Goal: Information Seeking & Learning: Find specific page/section

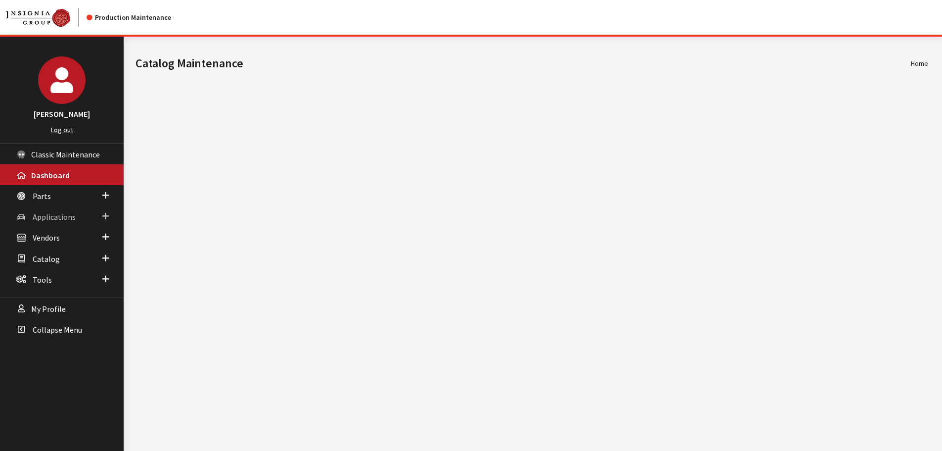
click at [39, 209] on link "Applications" at bounding box center [62, 216] width 124 height 21
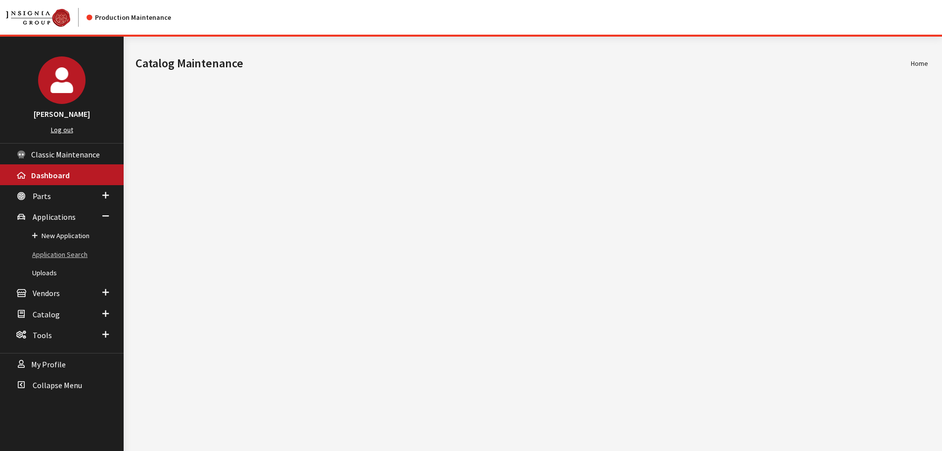
click at [53, 248] on link "Application Search" at bounding box center [62, 254] width 124 height 18
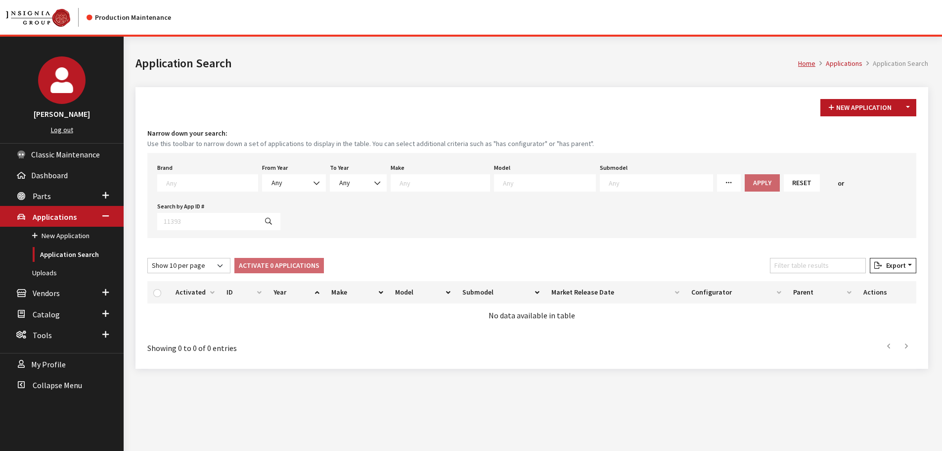
click at [189, 183] on textarea "Search" at bounding box center [211, 182] width 91 height 9
type textarea "fo"
select select "2"
select select
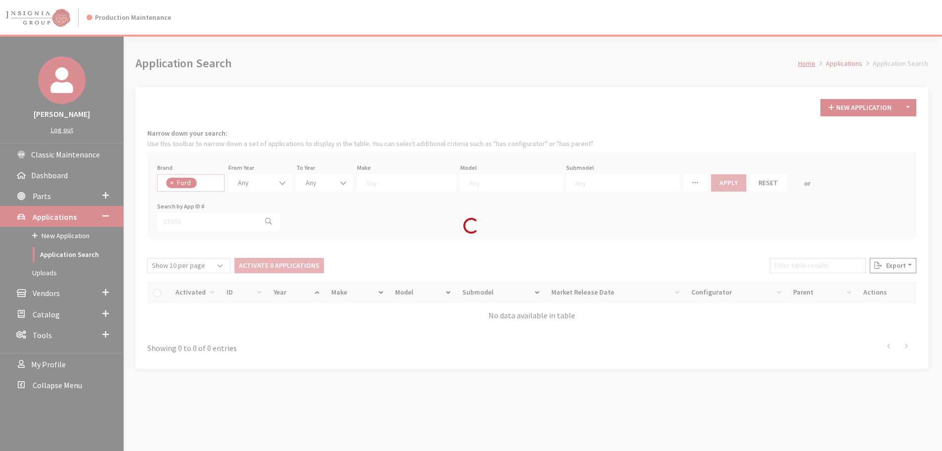
select select
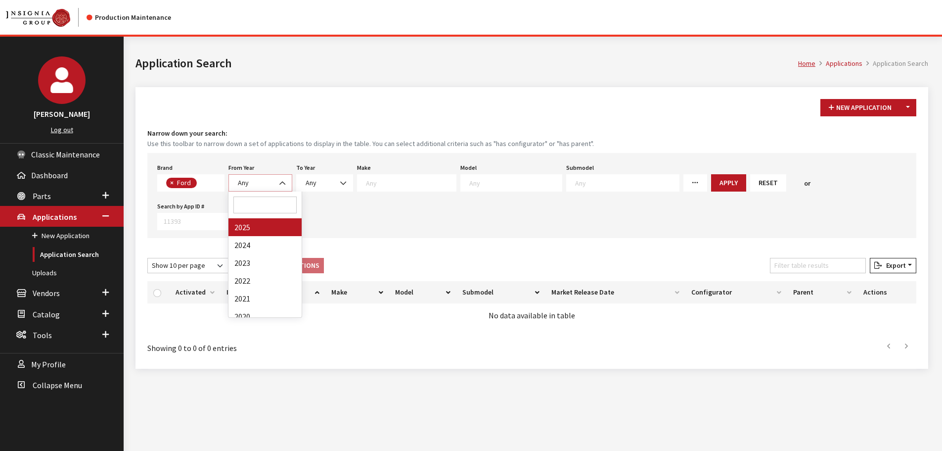
click at [254, 182] on span "Any" at bounding box center [260, 183] width 51 height 10
select select "2025"
select select
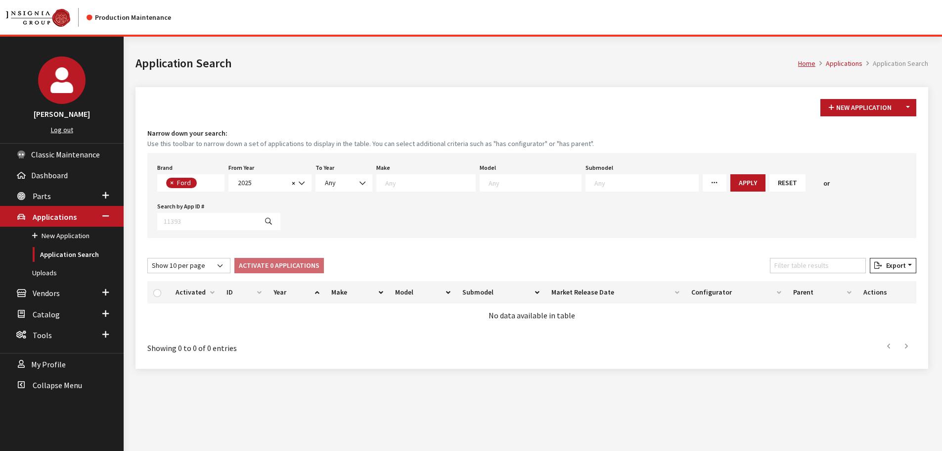
click at [398, 184] on textarea "Search" at bounding box center [430, 182] width 90 height 9
select select "11"
select select
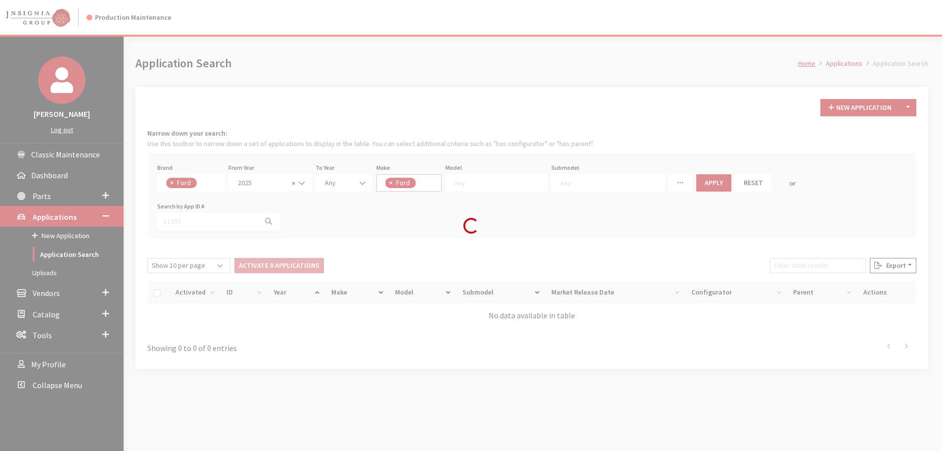
scroll to position [0, 0]
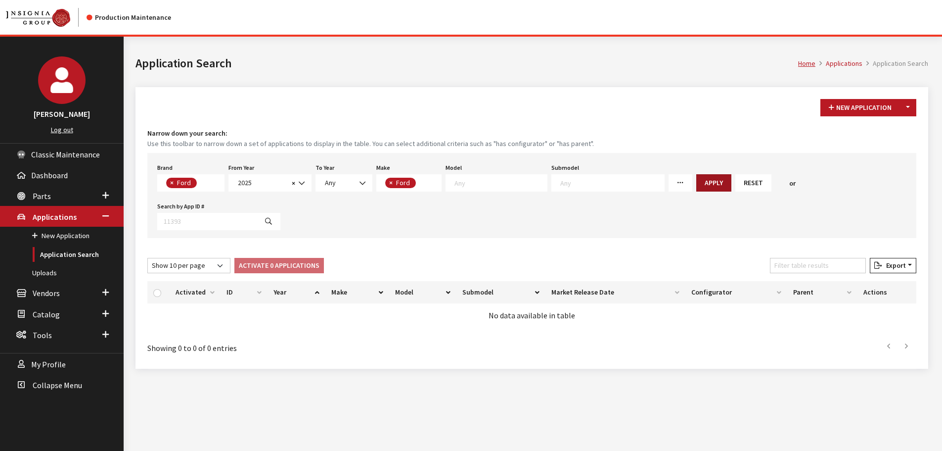
click at [696, 185] on button "Apply" at bounding box center [713, 182] width 35 height 17
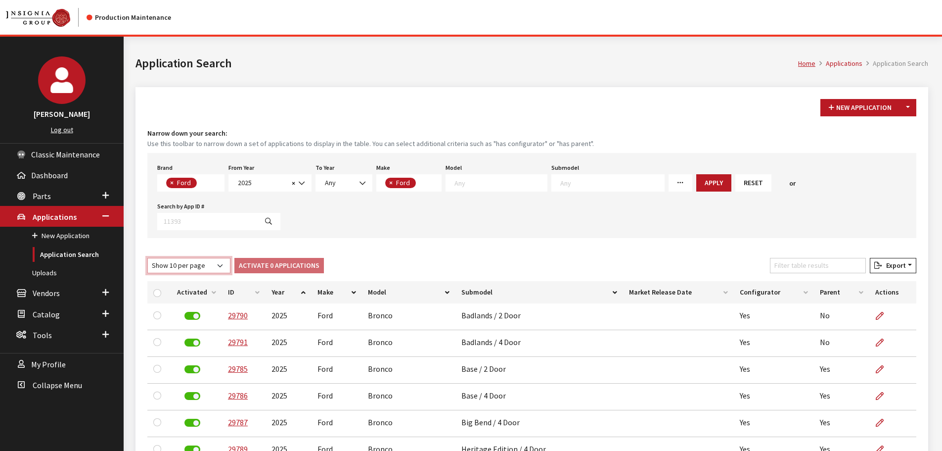
click at [161, 258] on select "Show 10 per page Show 25 per page Show 50 per page Show 100 per page Show 1000 …" at bounding box center [188, 265] width 83 height 15
select select "-1"
click at [147, 258] on select "Show 10 per page Show 25 per page Show 50 per page Show 100 per page Show 1000 …" at bounding box center [188, 265] width 83 height 15
click at [484, 178] on textarea "Search" at bounding box center [500, 182] width 92 height 9
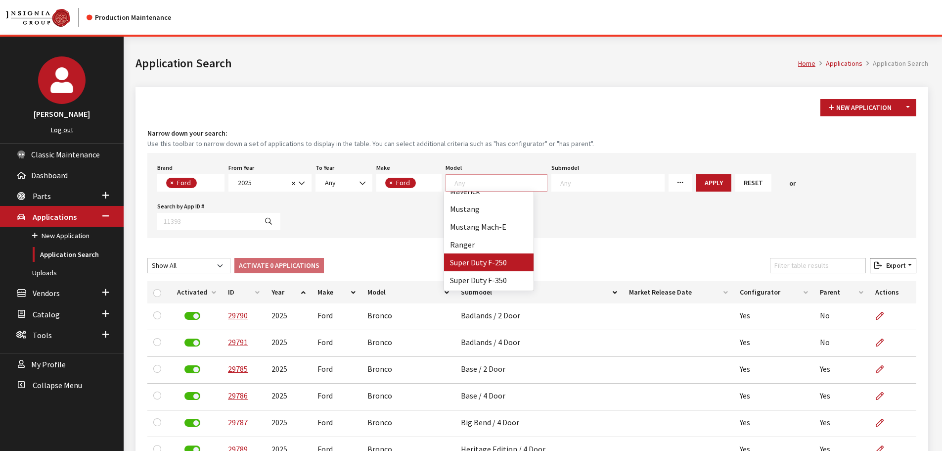
scroll to position [119, 0]
click at [393, 181] on button "×" at bounding box center [390, 183] width 10 height 10
select select
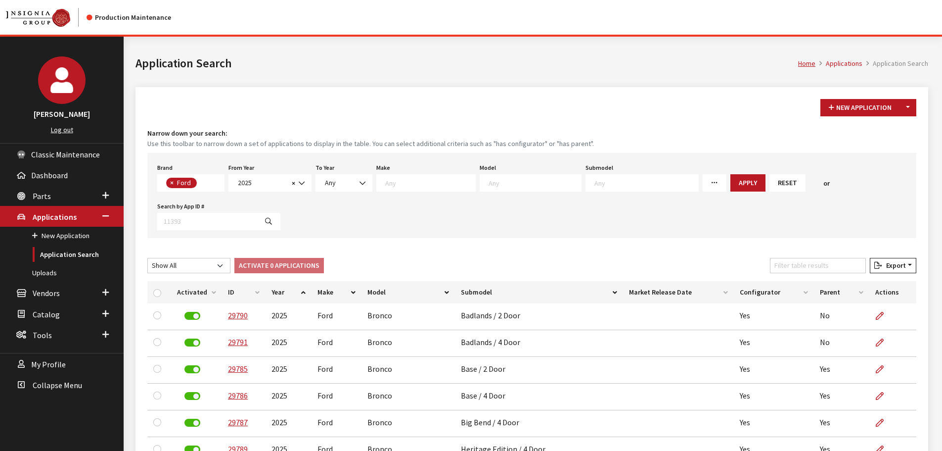
scroll to position [0, 0]
click at [396, 181] on textarea "Search" at bounding box center [430, 182] width 90 height 9
select select "12"
select select
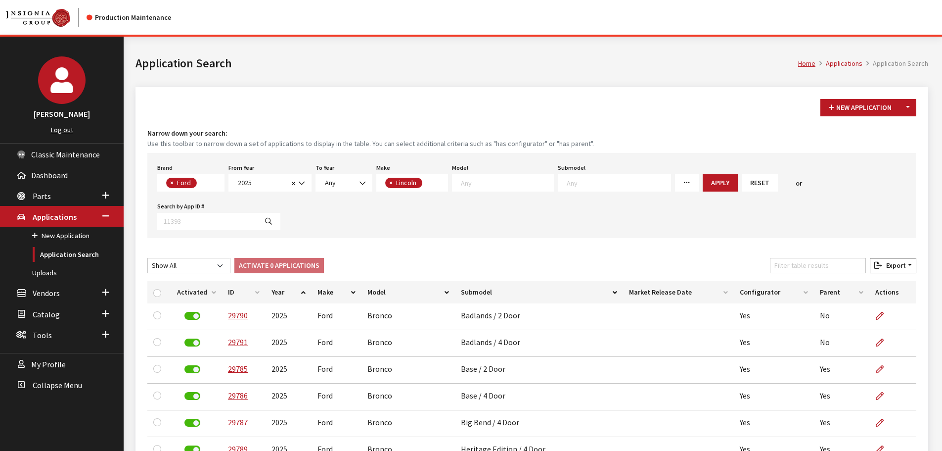
click at [464, 186] on textarea "Search" at bounding box center [507, 182] width 92 height 9
click at [210, 179] on span "× Ford" at bounding box center [190, 182] width 67 height 17
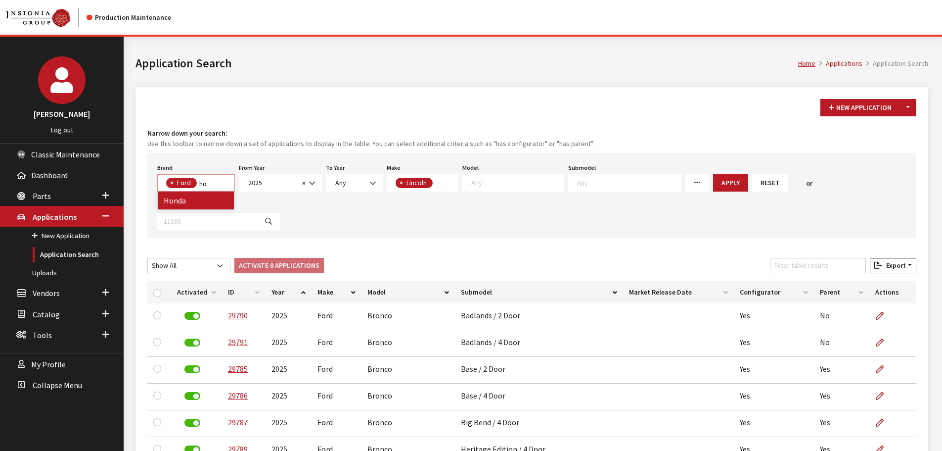
type textarea "ho"
select select
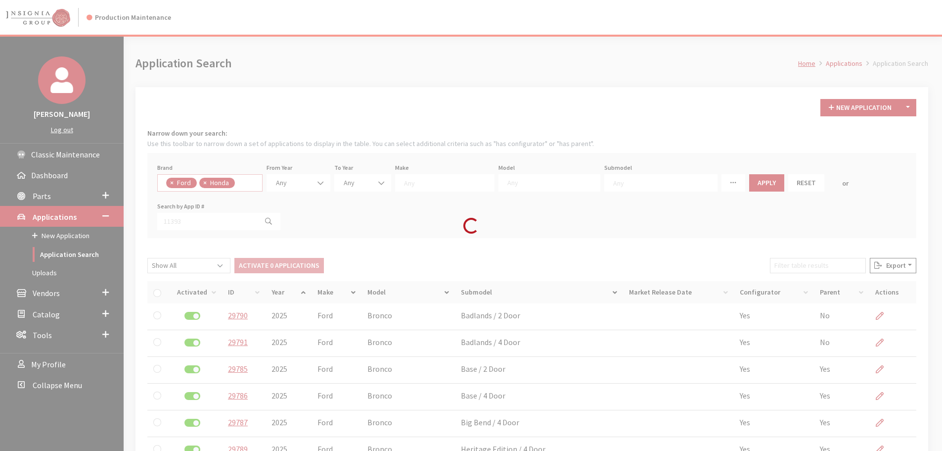
scroll to position [9, 0]
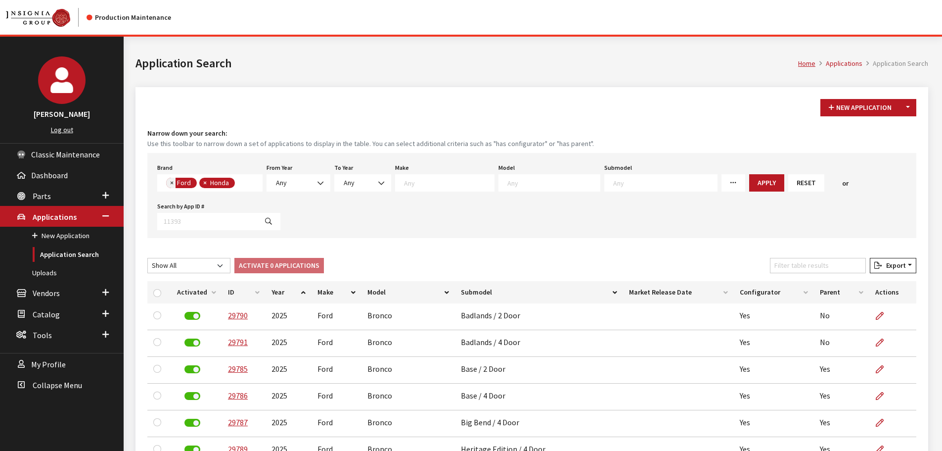
click at [172, 184] on span "×" at bounding box center [171, 182] width 3 height 9
select select "5"
select select
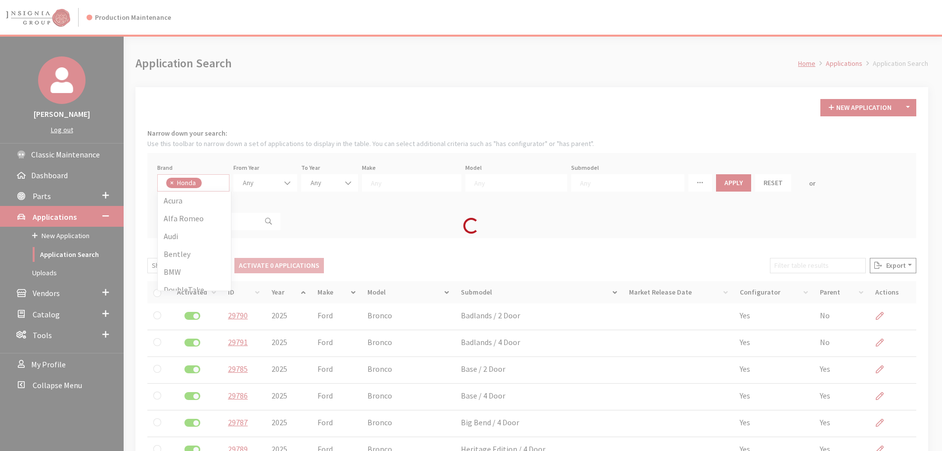
scroll to position [0, 0]
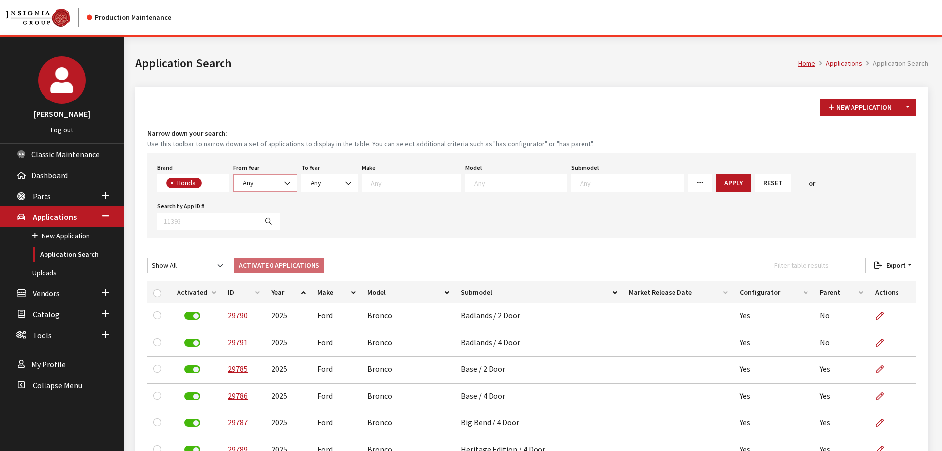
click at [249, 183] on span "Any" at bounding box center [248, 182] width 11 height 9
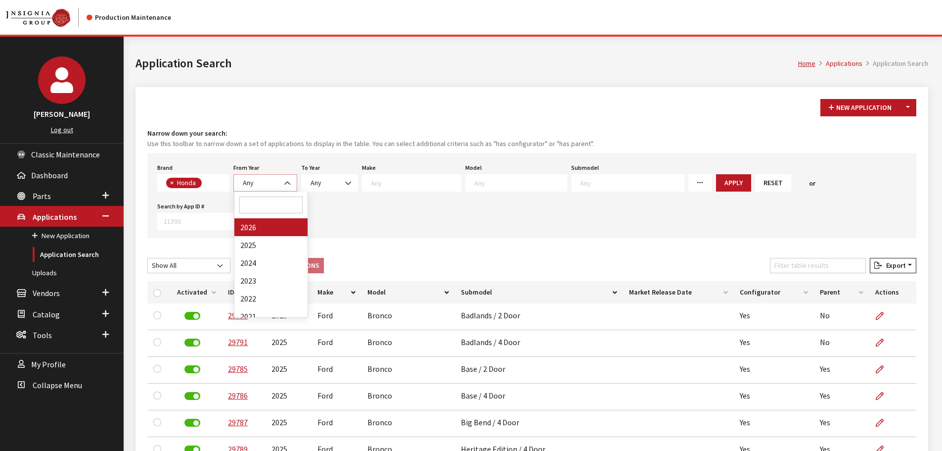
select select "2025"
select select
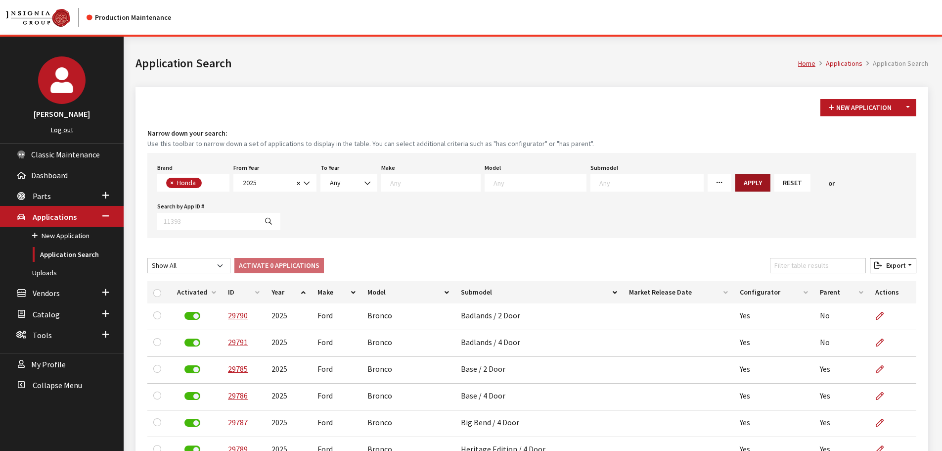
click at [735, 182] on button "Apply" at bounding box center [752, 182] width 35 height 17
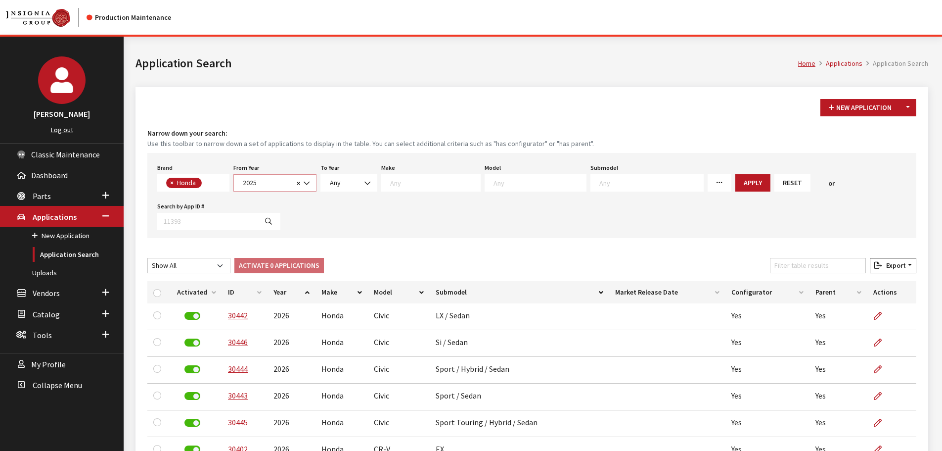
click at [279, 183] on span "2025" at bounding box center [267, 183] width 54 height 10
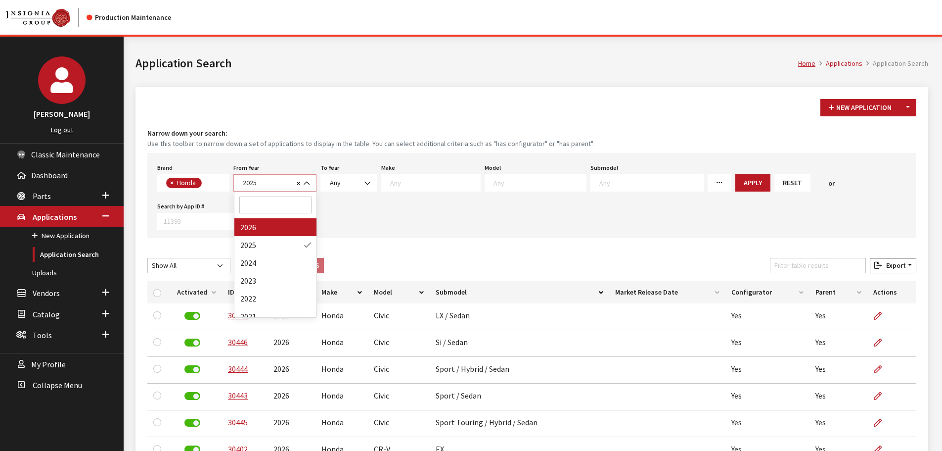
select select "2026"
select select
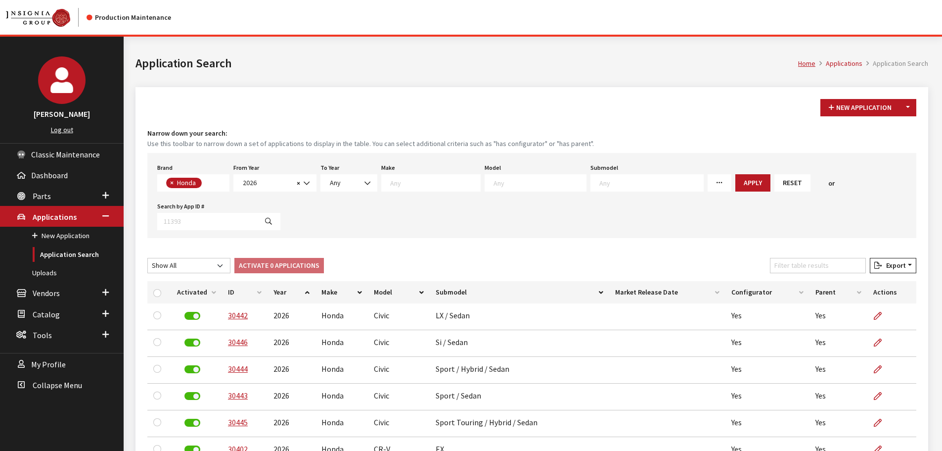
click at [418, 179] on textarea "Search" at bounding box center [435, 182] width 90 height 9
click at [504, 180] on textarea "Search" at bounding box center [540, 182] width 92 height 9
click at [213, 184] on span "× Honda" at bounding box center [193, 182] width 72 height 17
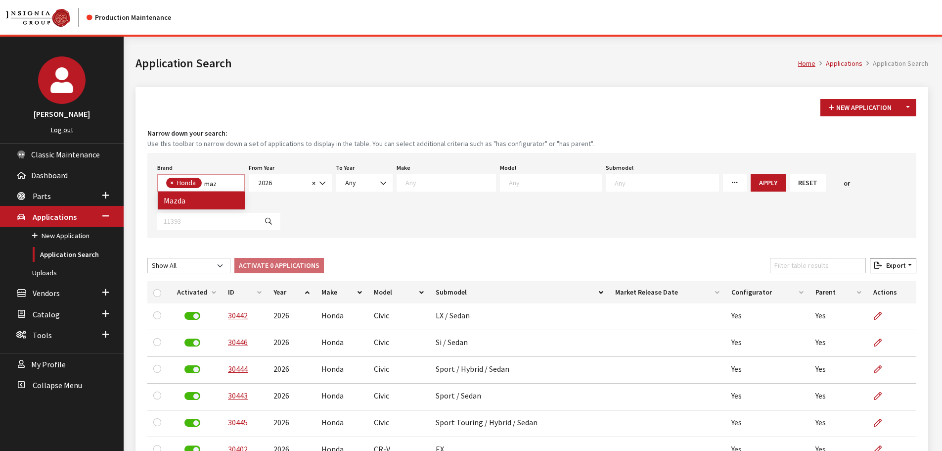
type textarea "maz"
select select
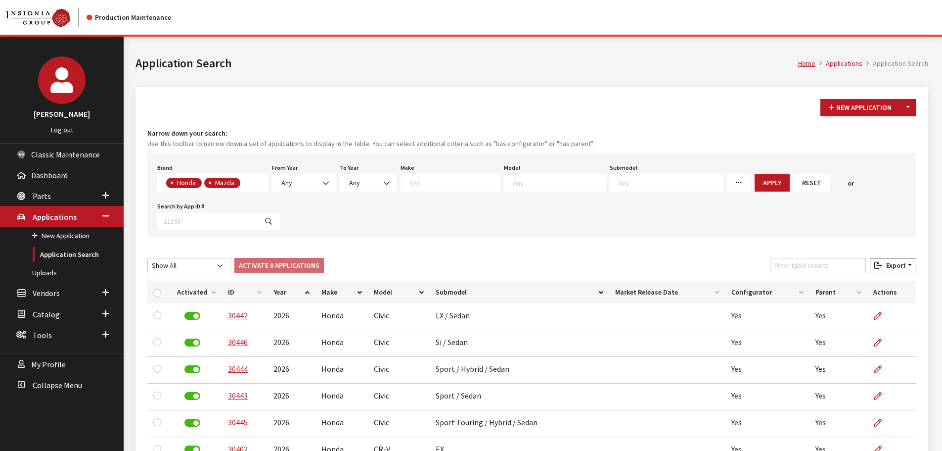
click at [168, 179] on button "×" at bounding box center [171, 183] width 10 height 10
select select "4"
select select
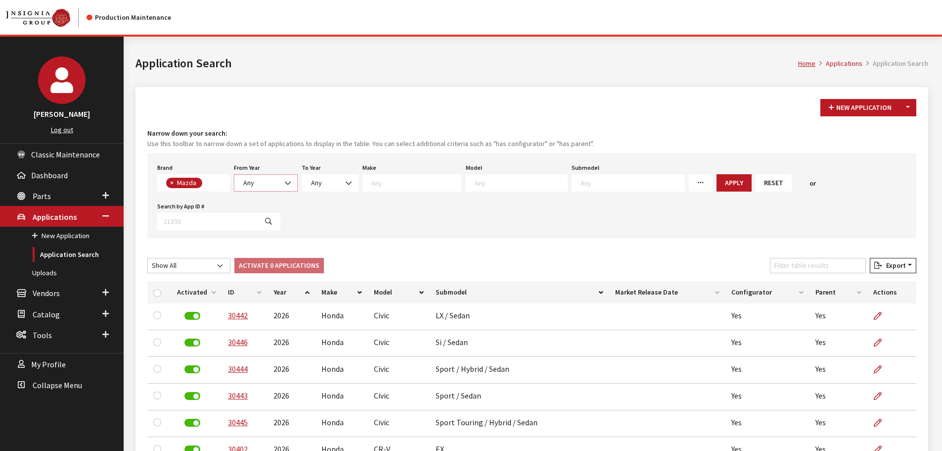
click at [276, 180] on span "Any" at bounding box center [265, 183] width 51 height 10
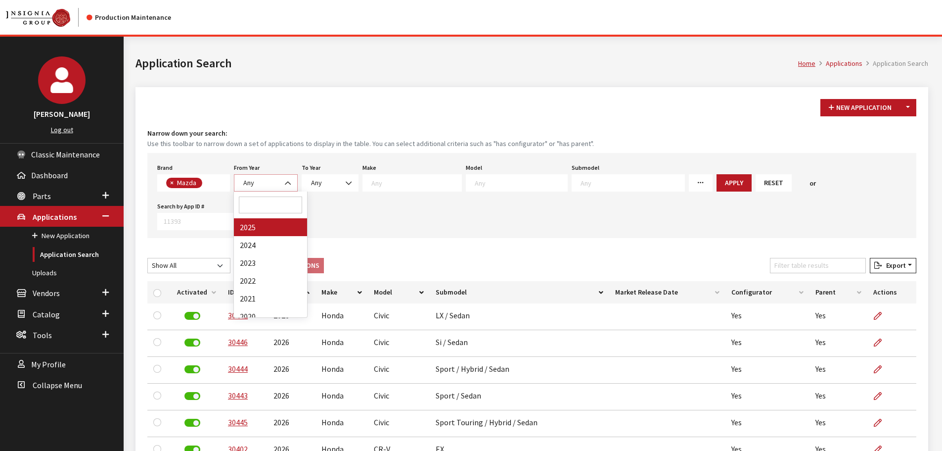
select select "2025"
select select
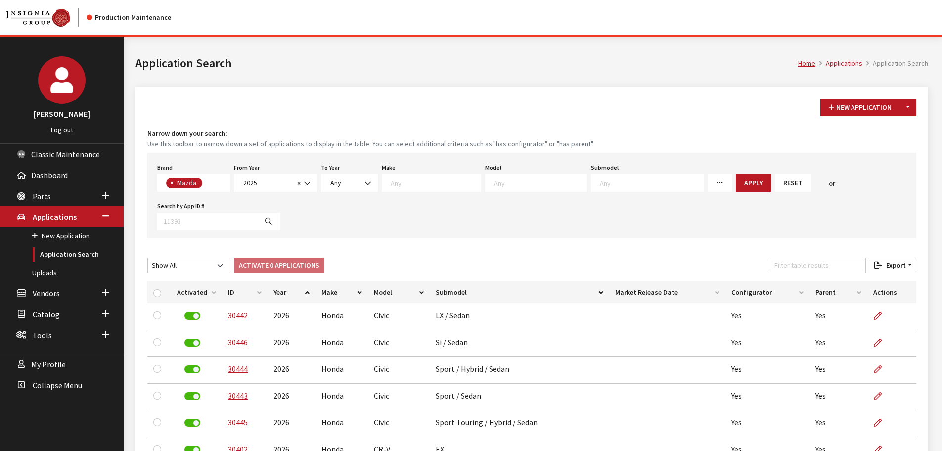
click at [429, 187] on span at bounding box center [431, 182] width 99 height 17
click at [500, 187] on span at bounding box center [536, 182] width 102 height 17
click at [210, 184] on span "× Mazda" at bounding box center [193, 182] width 73 height 17
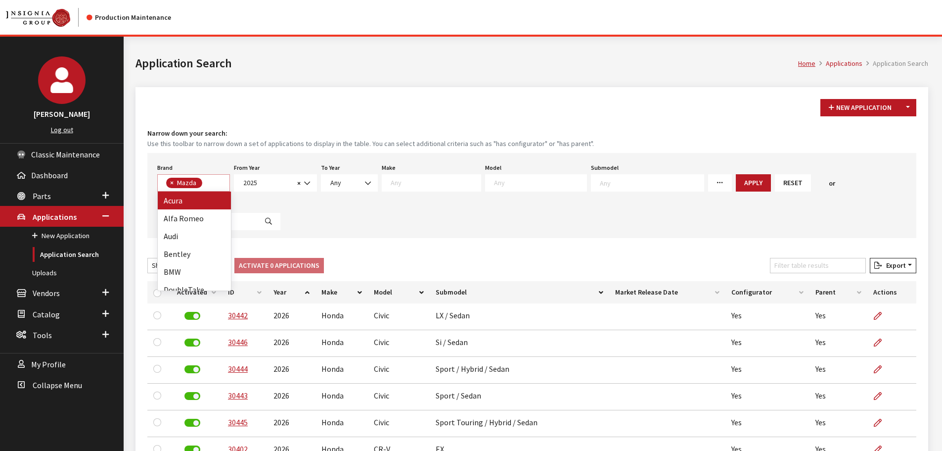
select select "8"
select select
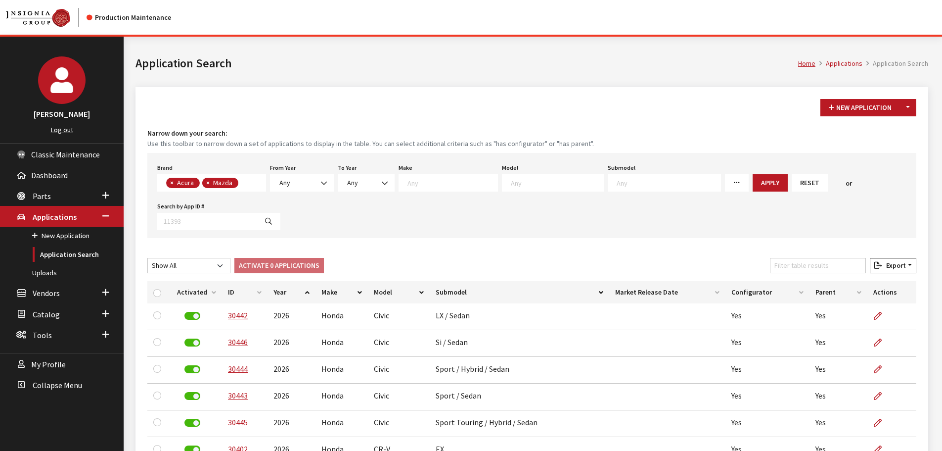
click at [210, 181] on button "×" at bounding box center [207, 183] width 10 height 10
select select
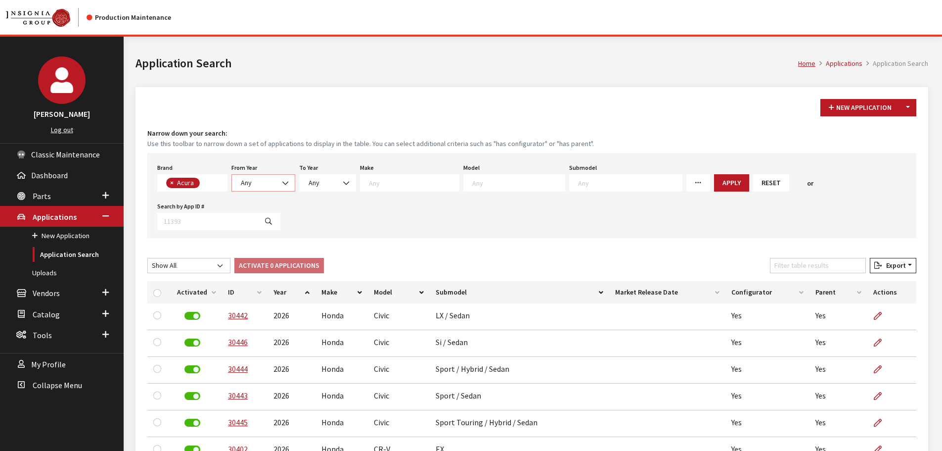
click at [231, 180] on span "Any" at bounding box center [263, 182] width 64 height 17
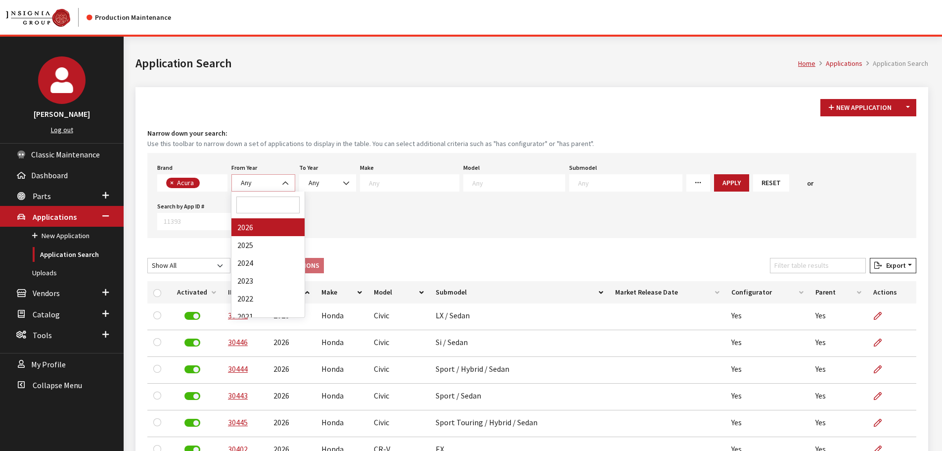
select select "2026"
select select
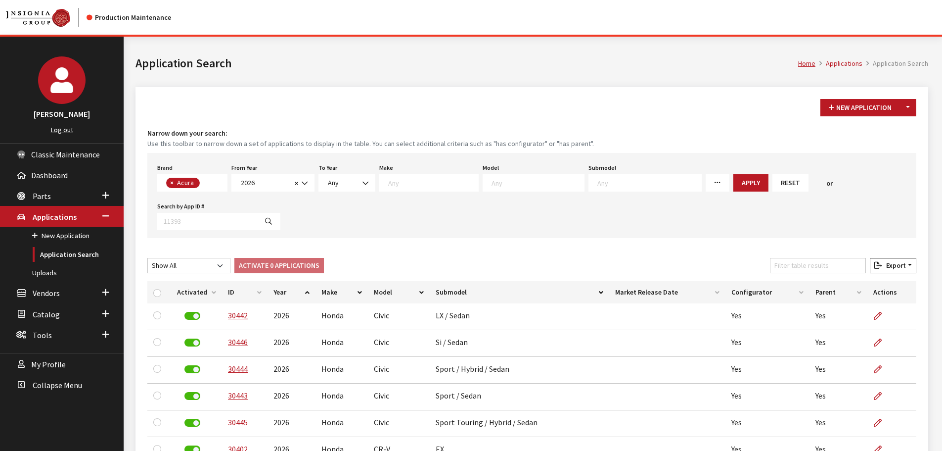
click at [492, 182] on textarea "Search" at bounding box center [538, 182] width 92 height 9
click at [209, 180] on span "× Acura" at bounding box center [192, 182] width 70 height 17
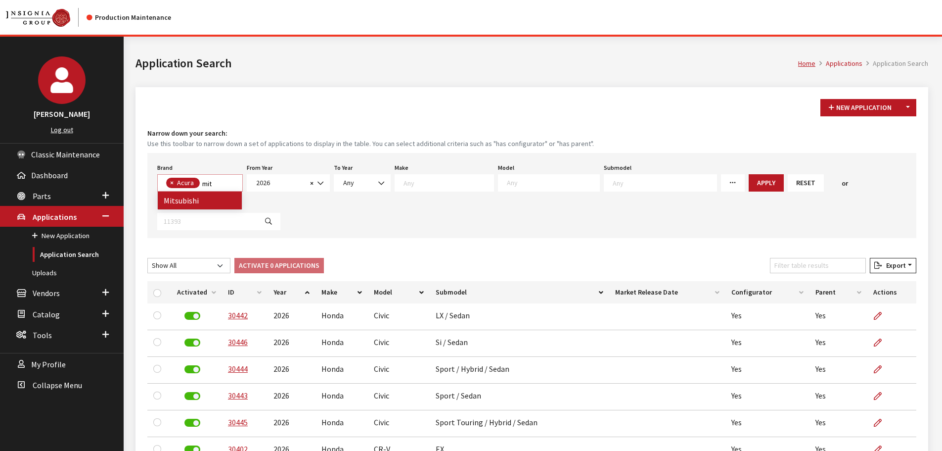
type textarea "mit"
select select
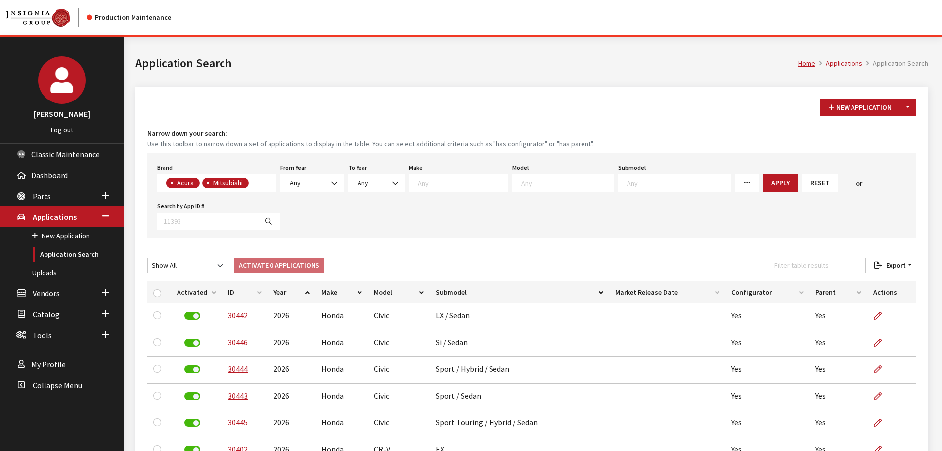
click at [175, 182] on button "×" at bounding box center [171, 183] width 10 height 10
select select "12"
select select
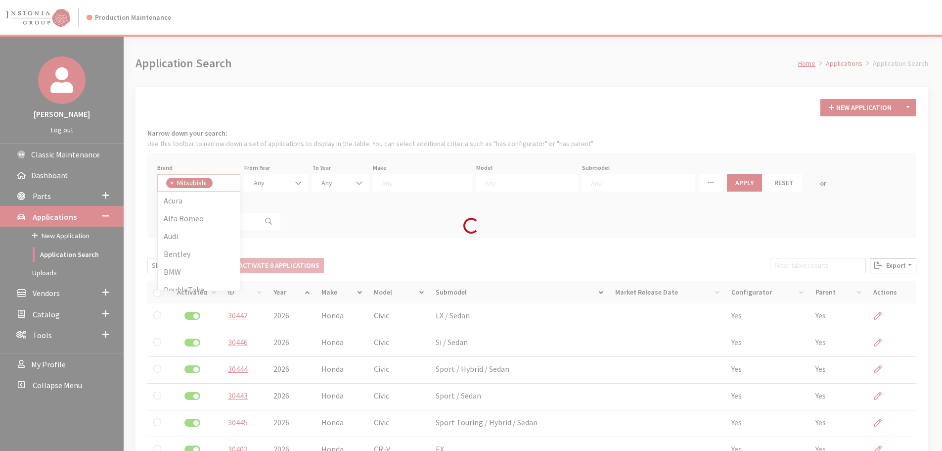
scroll to position [0, 0]
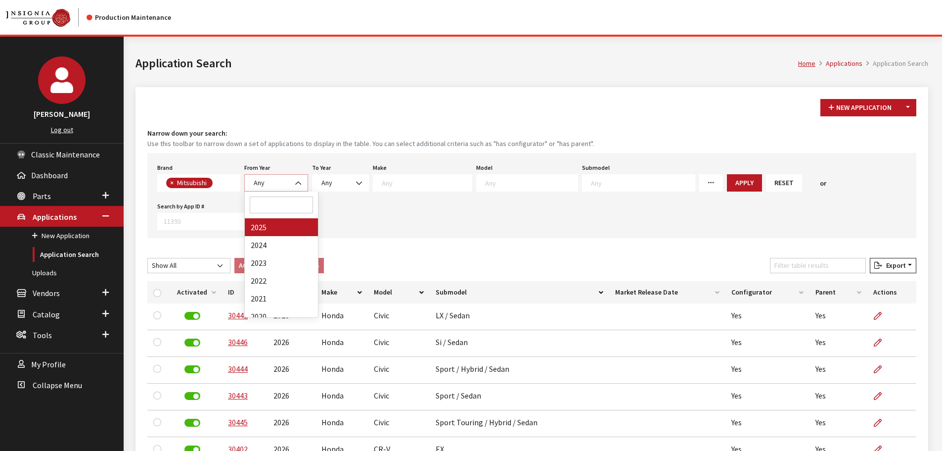
click at [266, 181] on span "Any" at bounding box center [276, 183] width 51 height 10
drag, startPoint x: 275, startPoint y: 226, endPoint x: 415, endPoint y: 227, distance: 140.5
select select "2025"
select select
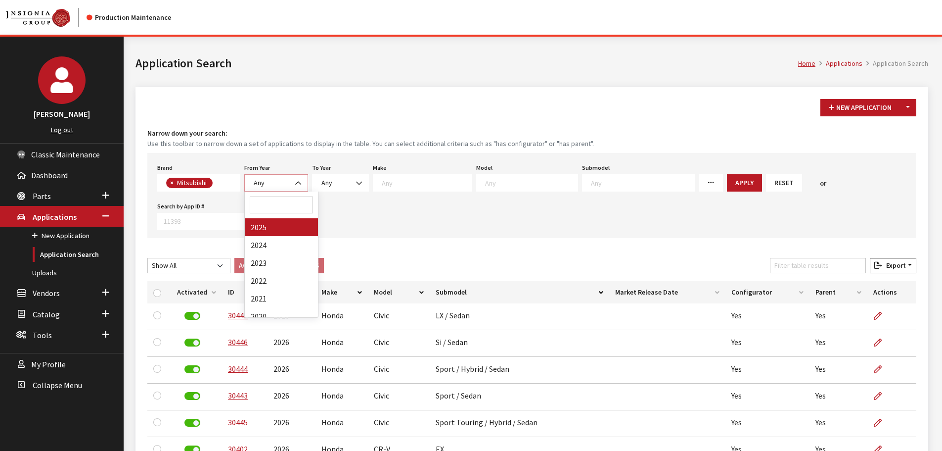
select select
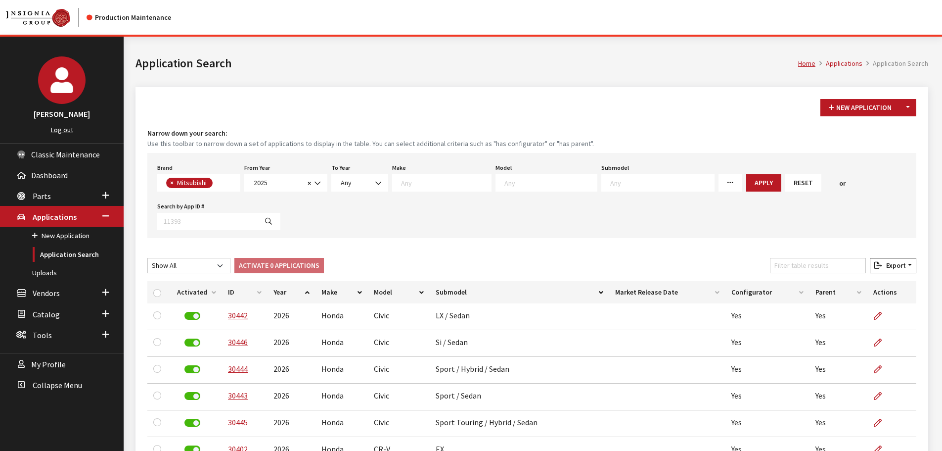
click at [504, 179] on textarea "Search" at bounding box center [550, 182] width 92 height 9
click at [785, 184] on button "Reset" at bounding box center [803, 182] width 36 height 17
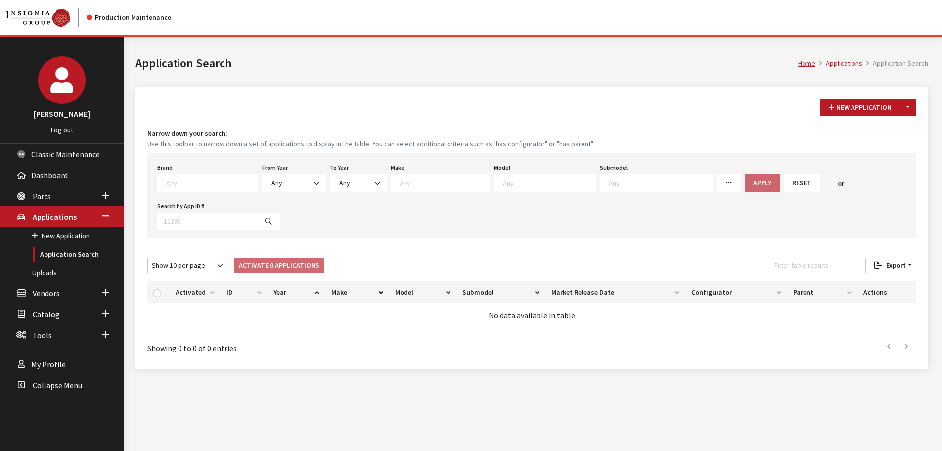
click at [203, 179] on textarea "Search" at bounding box center [211, 182] width 91 height 9
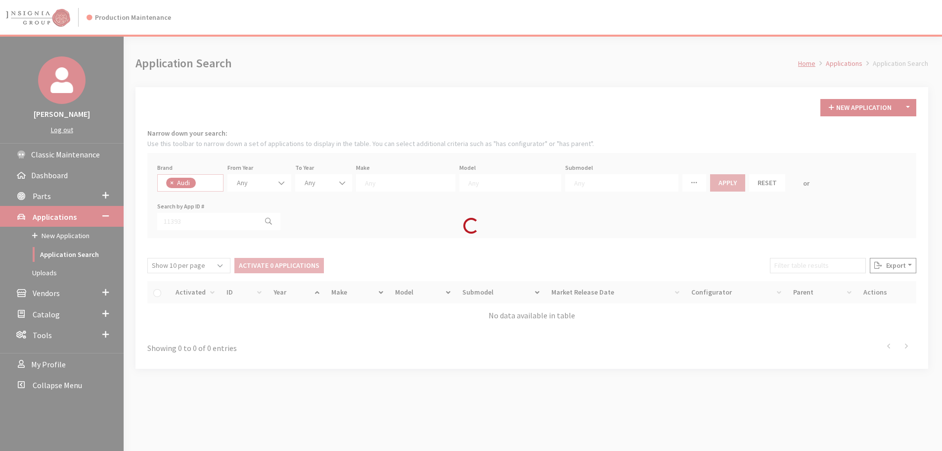
select select "392"
select select
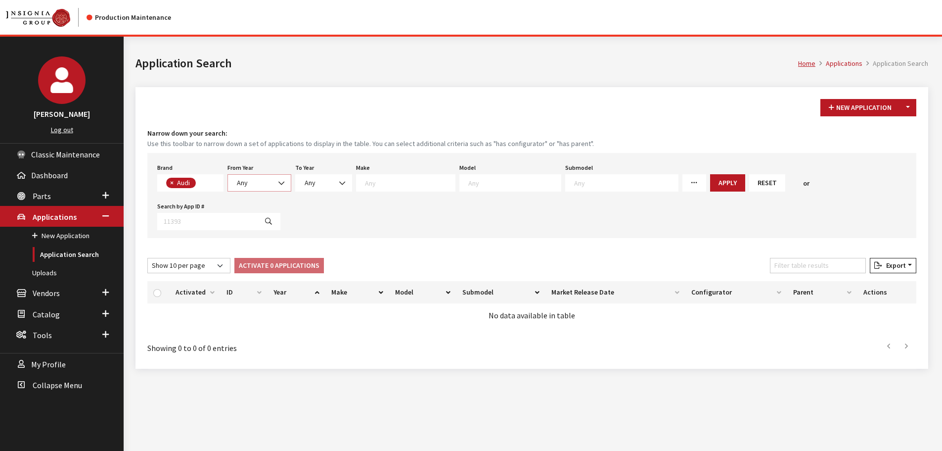
click at [290, 182] on span at bounding box center [282, 183] width 17 height 17
drag, startPoint x: 258, startPoint y: 230, endPoint x: 306, endPoint y: 225, distance: 47.8
select select "2025"
select select
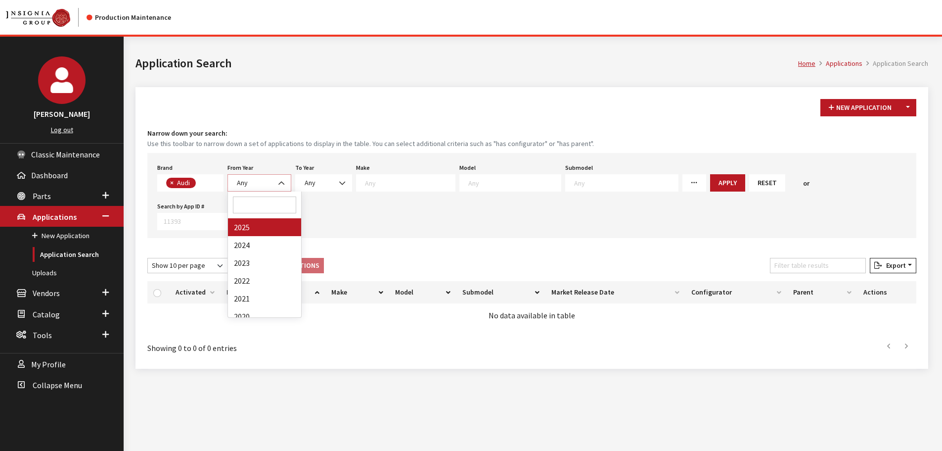
select select
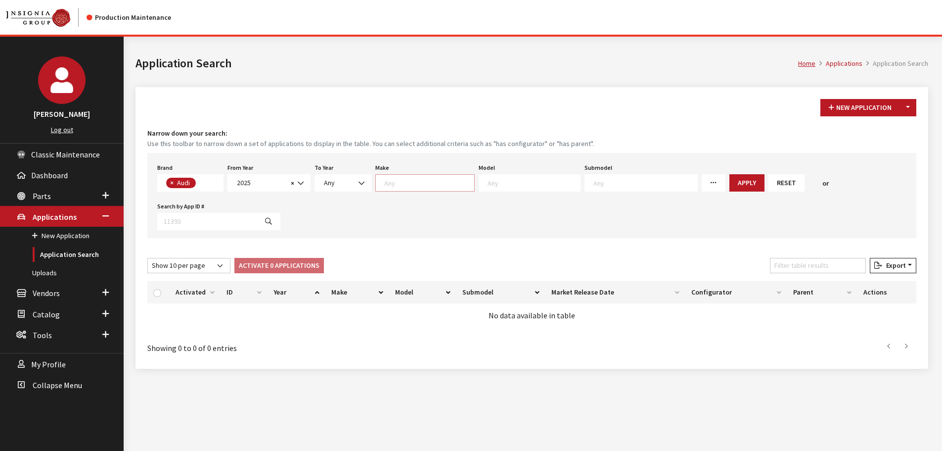
click at [440, 181] on textarea "Search" at bounding box center [429, 182] width 90 height 9
click at [489, 181] on textarea "Search" at bounding box center [534, 182] width 92 height 9
type textarea "5"
select select "1407"
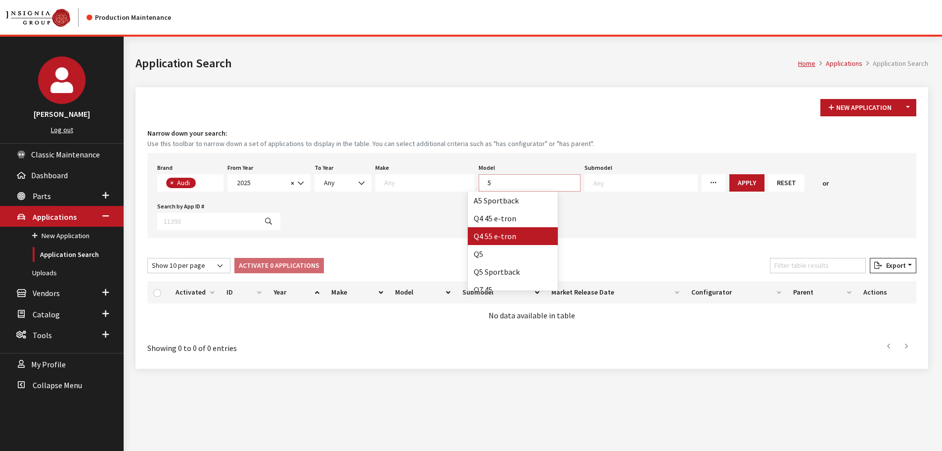
select select
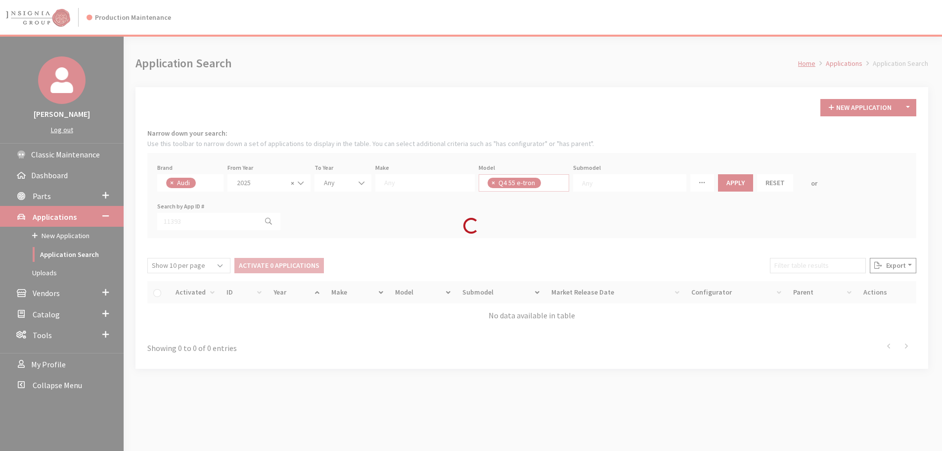
scroll to position [103, 0]
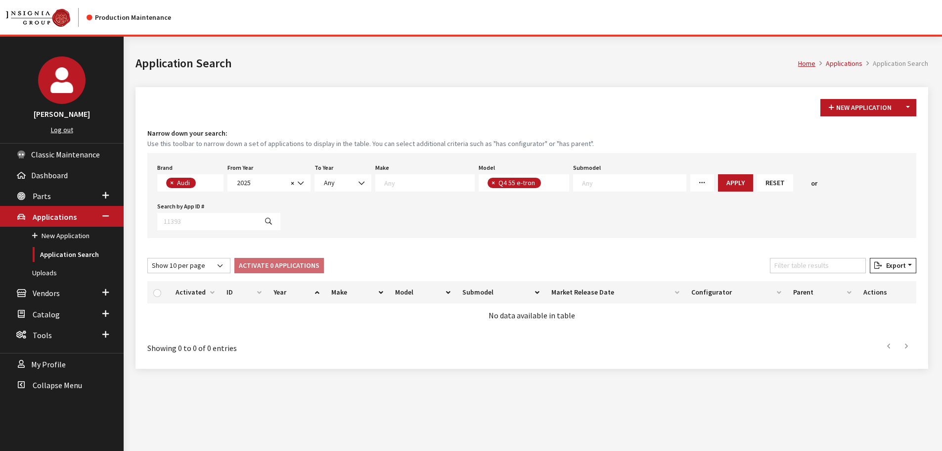
click at [539, 181] on span "× Q4 55 e-tron" at bounding box center [524, 182] width 91 height 17
select select "1406"
click at [774, 178] on button "Apply" at bounding box center [791, 182] width 35 height 17
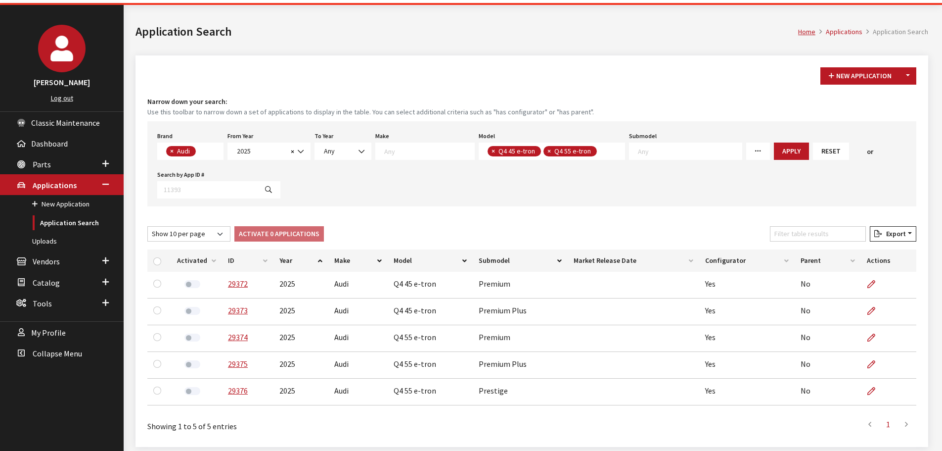
scroll to position [69, 0]
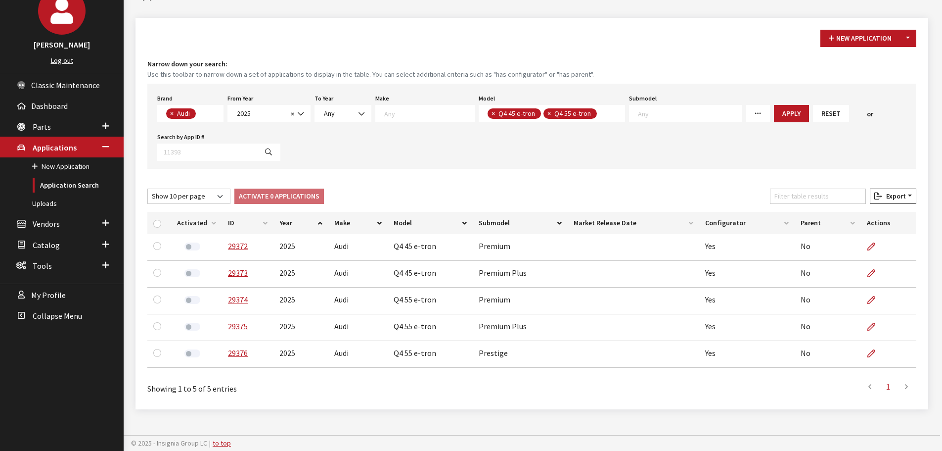
click at [578, 111] on span "Q4 55 e-tron" at bounding box center [573, 113] width 40 height 9
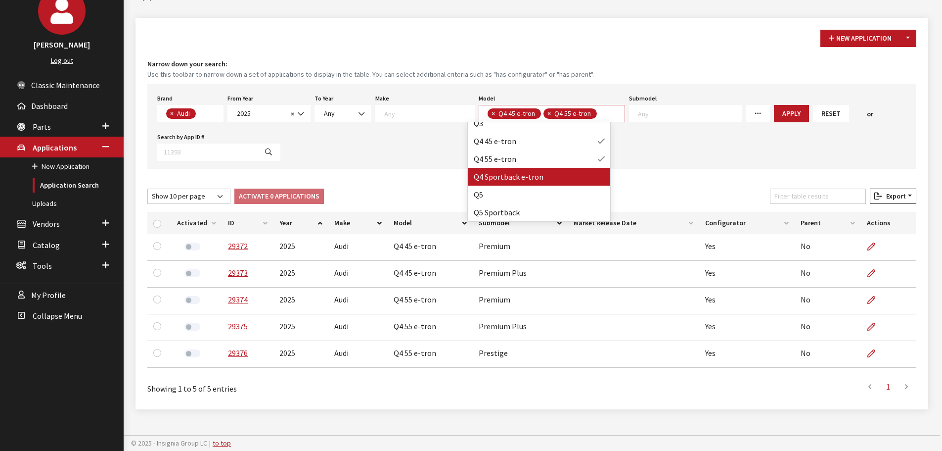
scroll to position [174, 0]
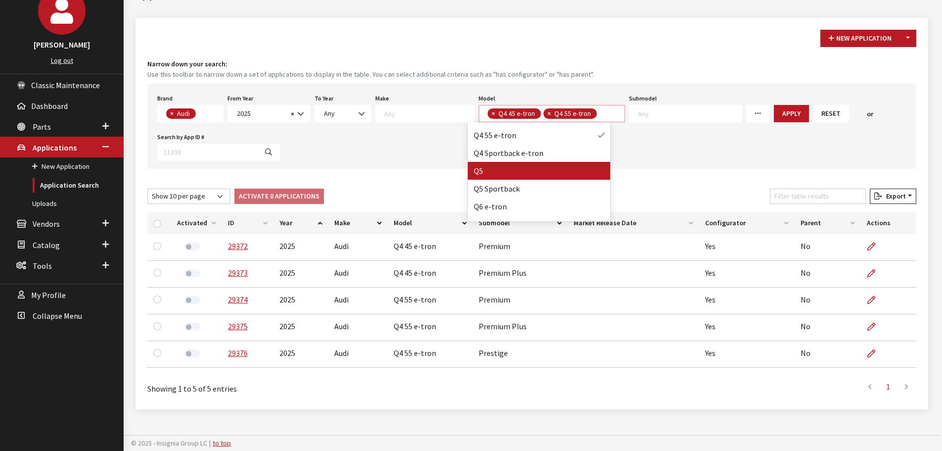
select select
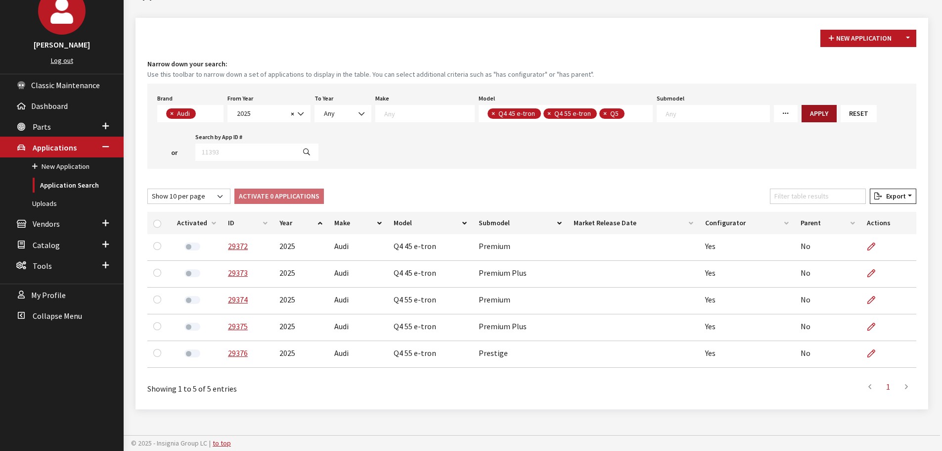
click at [802, 108] on button "Apply" at bounding box center [819, 113] width 35 height 17
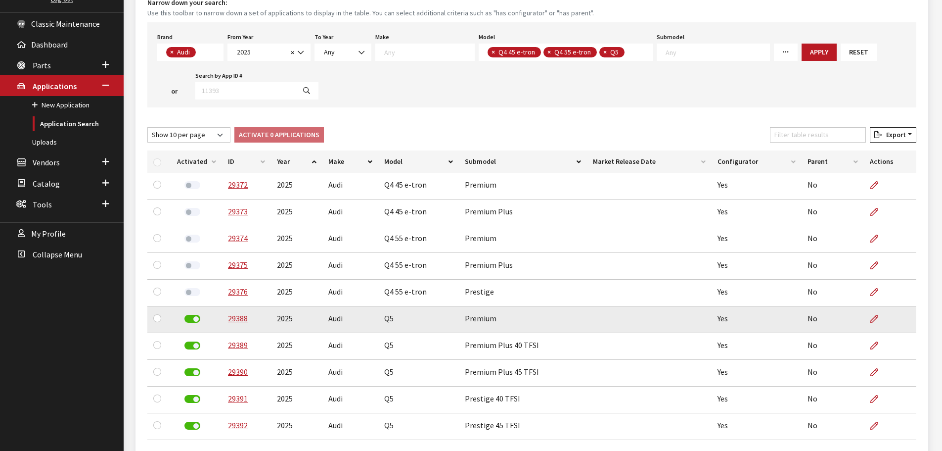
scroll to position [5, 0]
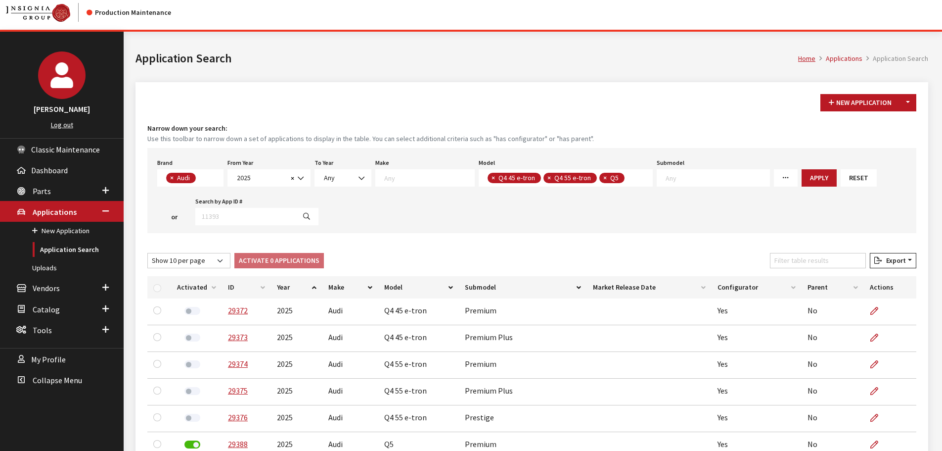
click at [841, 182] on button "Reset" at bounding box center [859, 177] width 36 height 17
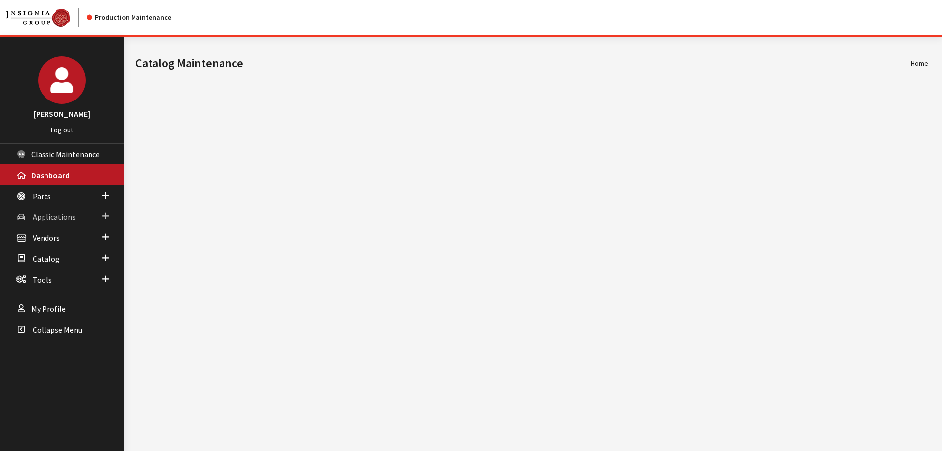
click at [63, 212] on span "Applications" at bounding box center [54, 217] width 43 height 10
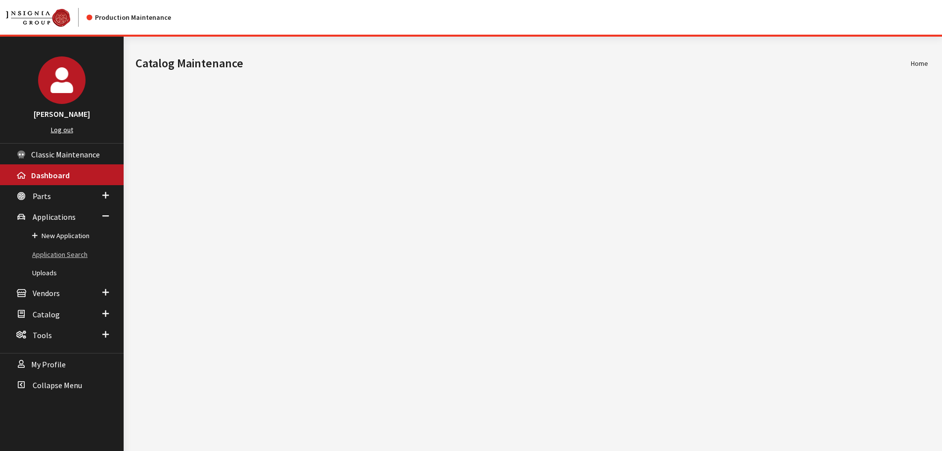
click at [59, 251] on link "Application Search" at bounding box center [62, 254] width 124 height 18
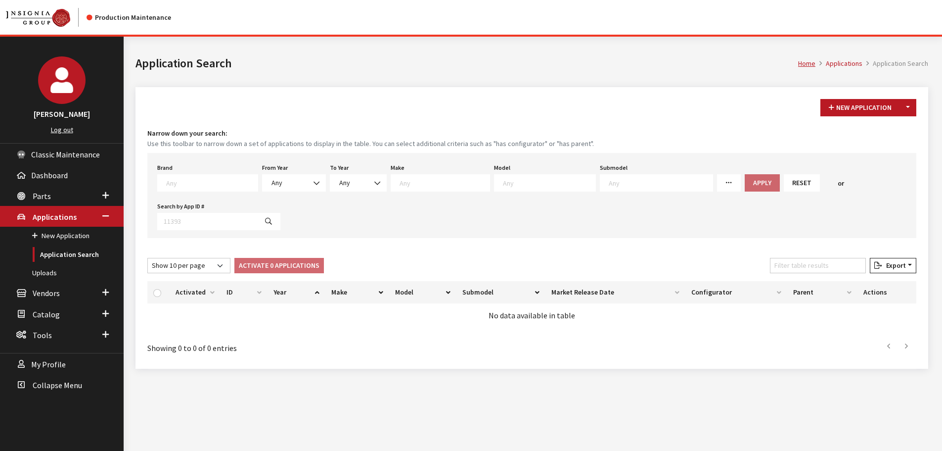
click at [171, 182] on textarea "Search" at bounding box center [211, 182] width 91 height 9
type textarea "d"
type textarea "lan"
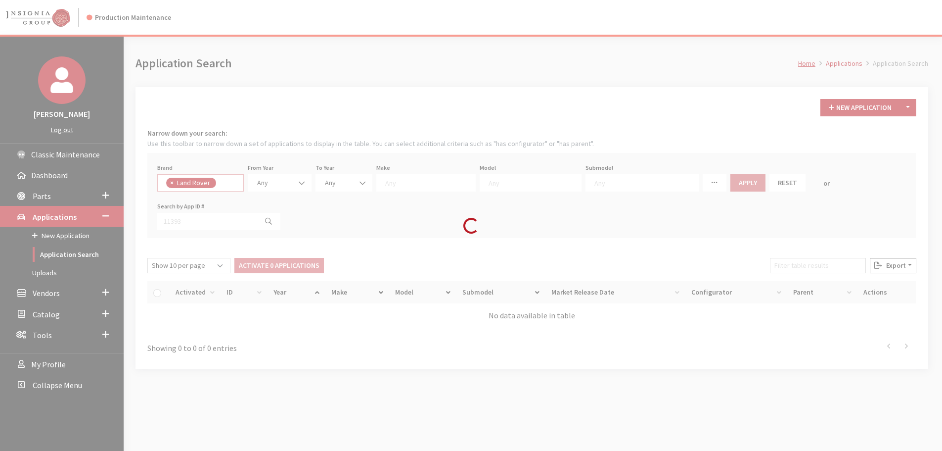
select select "550"
select select
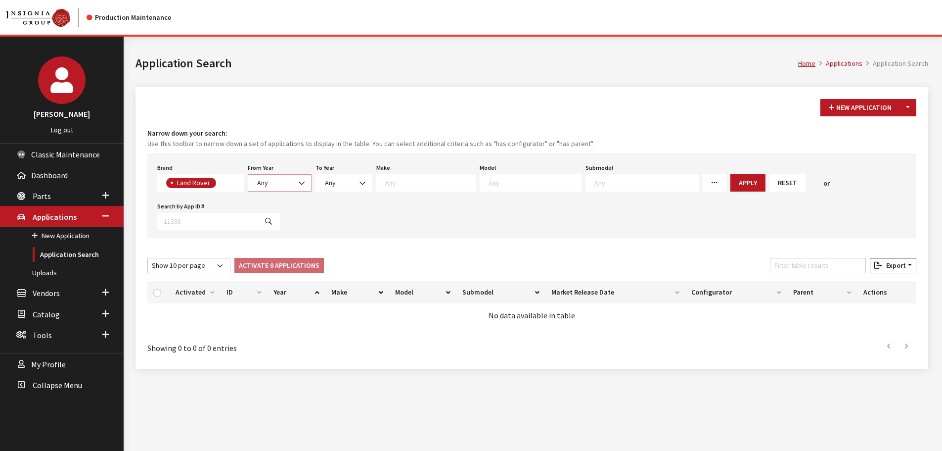
click at [268, 180] on span "Any" at bounding box center [279, 183] width 51 height 10
select select "2026"
select select
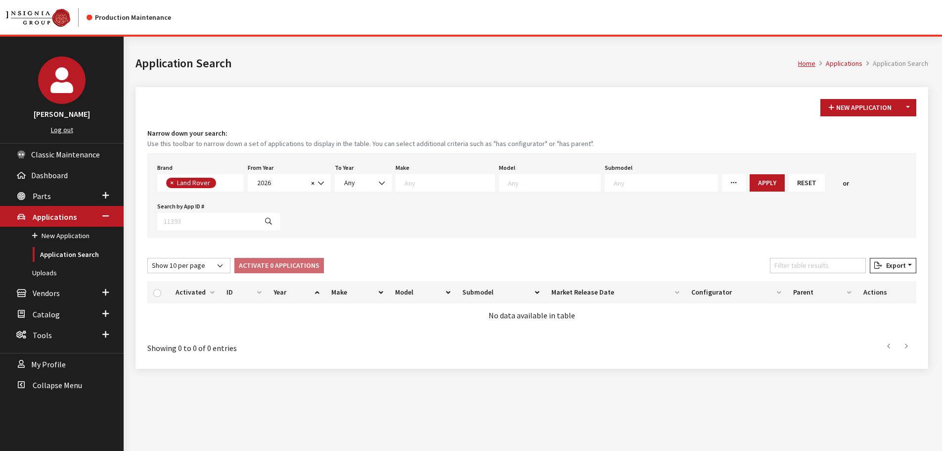
click at [434, 179] on textarea "Search" at bounding box center [450, 182] width 90 height 9
select select "65"
select select
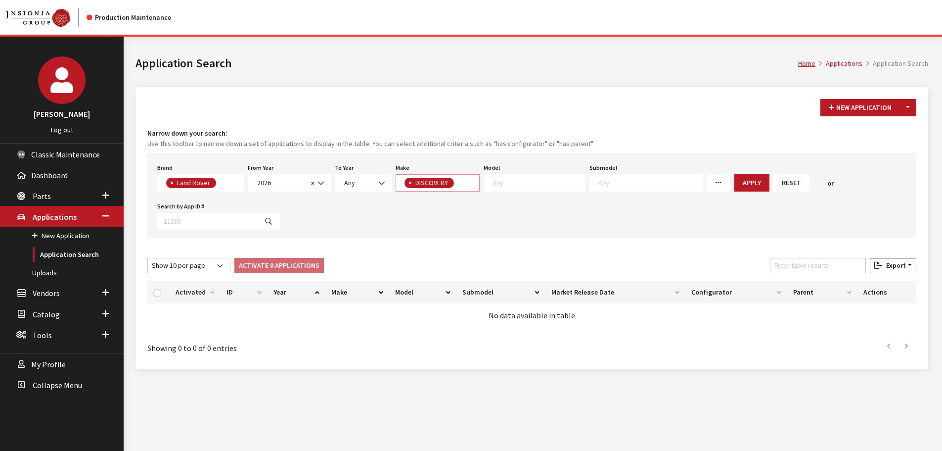
click at [456, 182] on textarea "Search" at bounding box center [458, 183] width 5 height 9
select select "64"
select select
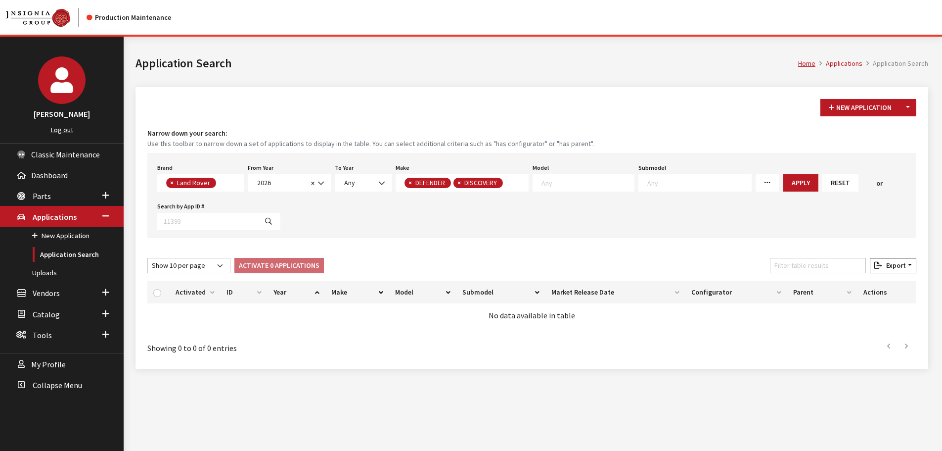
click at [454, 182] on button "×" at bounding box center [459, 183] width 10 height 10
select select
click at [500, 183] on textarea "Search" at bounding box center [536, 182] width 92 height 9
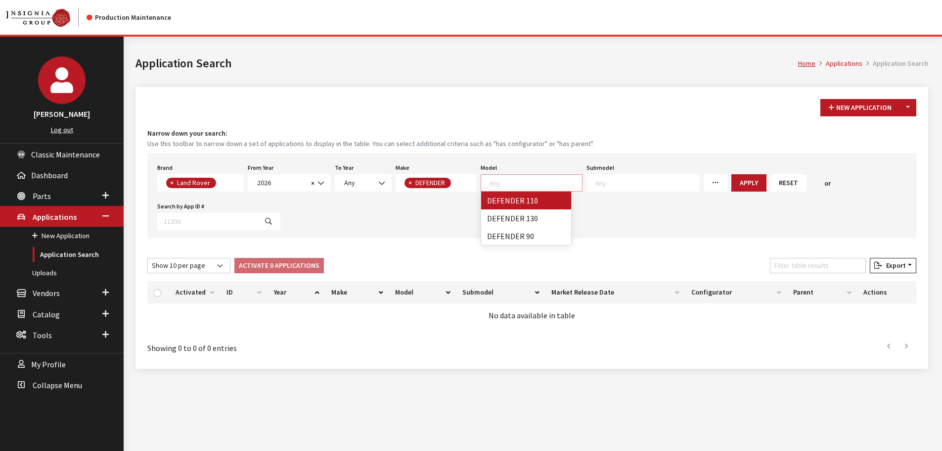
drag, startPoint x: 515, startPoint y: 198, endPoint x: 523, endPoint y: 197, distance: 8.0
select select "1342"
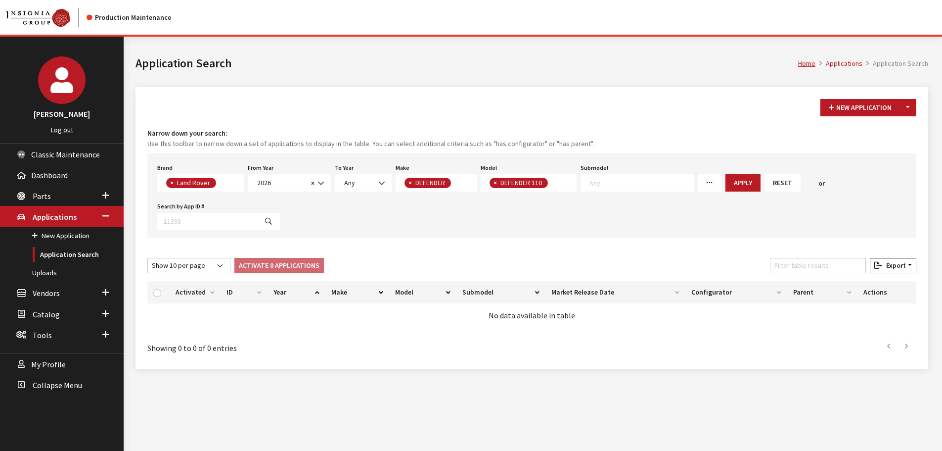
click at [596, 183] on textarea "Search" at bounding box center [642, 182] width 104 height 9
select select "4810"
click at [706, 181] on button "Apply" at bounding box center [710, 182] width 35 height 17
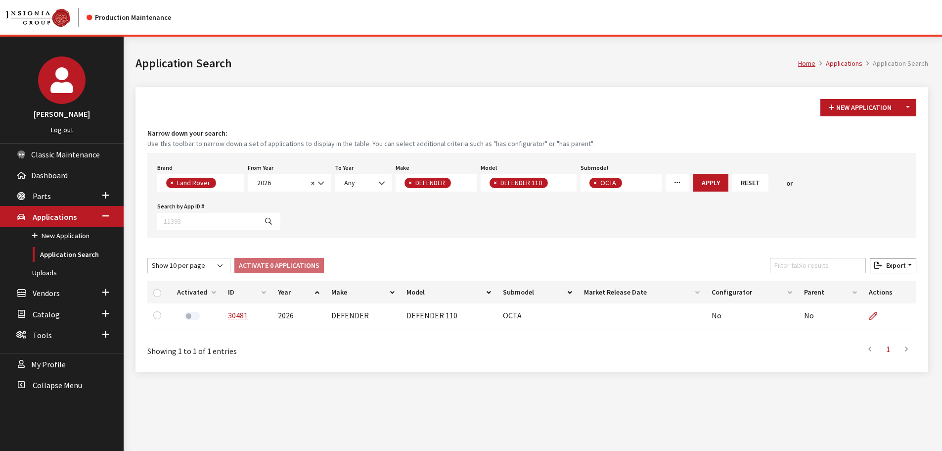
click at [593, 186] on button "×" at bounding box center [595, 183] width 10 height 10
click at [554, 182] on textarea "Search" at bounding box center [552, 183] width 5 height 9
click at [626, 188] on span "× DEFENDER 110 × DEFENDER 130" at bounding box center [559, 182] width 157 height 17
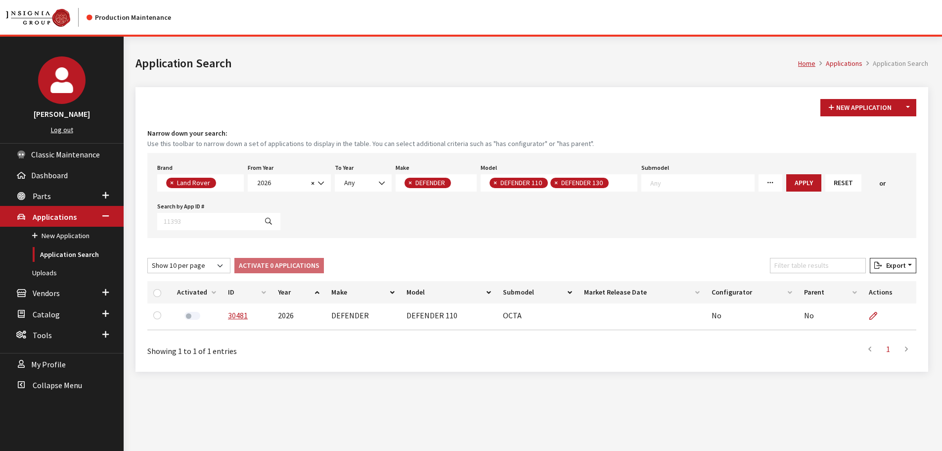
scroll to position [0, 0]
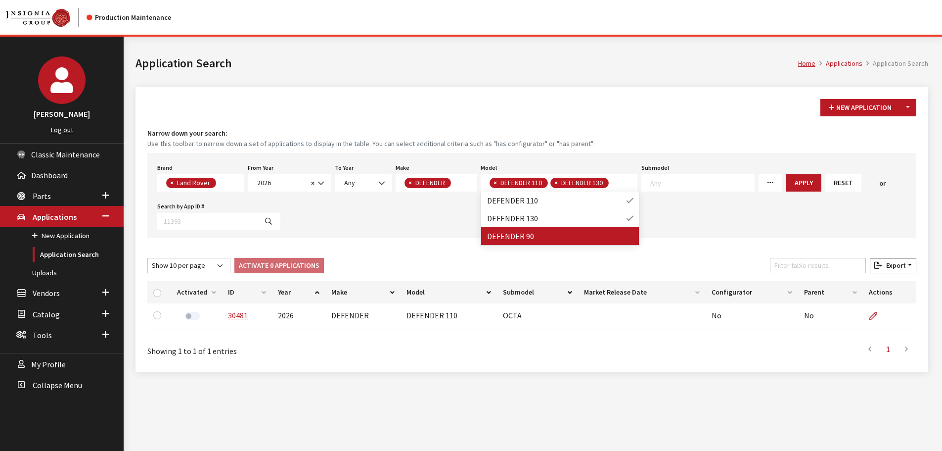
select select
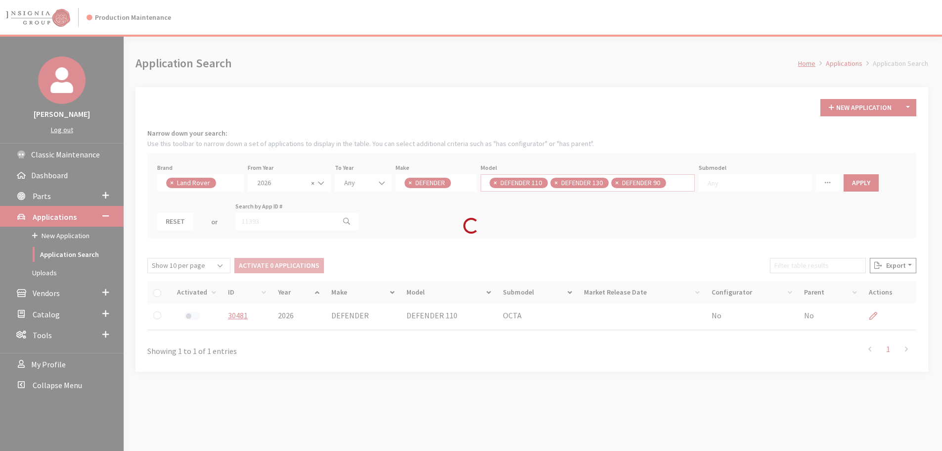
scroll to position [0, 0]
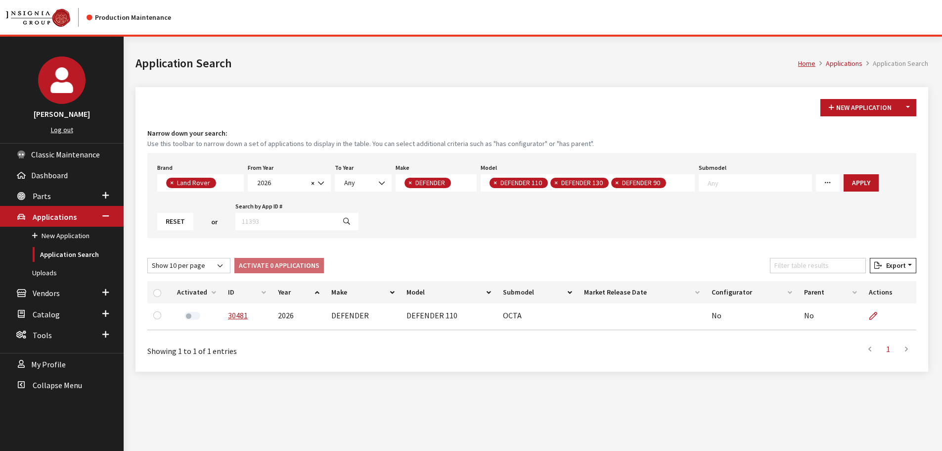
click at [494, 182] on span "×" at bounding box center [495, 182] width 3 height 9
select select "1343"
select select
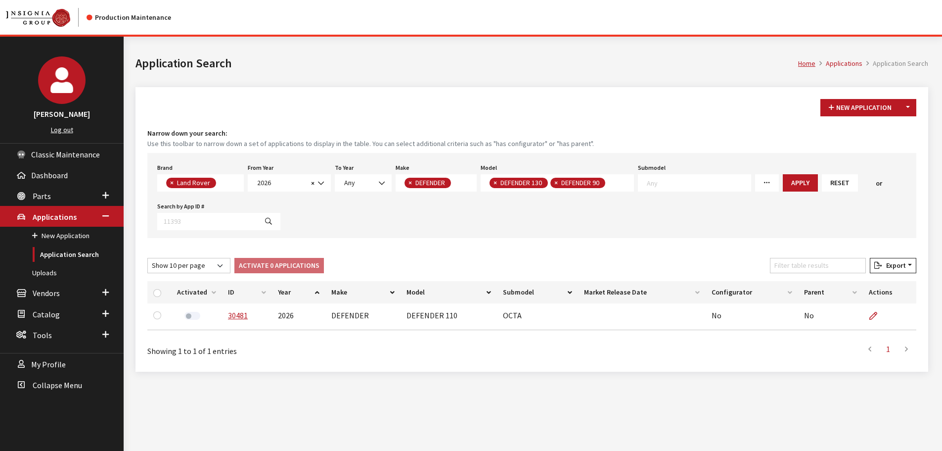
click at [495, 184] on span "×" at bounding box center [495, 182] width 3 height 9
select select "1341"
select select
click at [495, 184] on span "×" at bounding box center [495, 182] width 3 height 9
select select
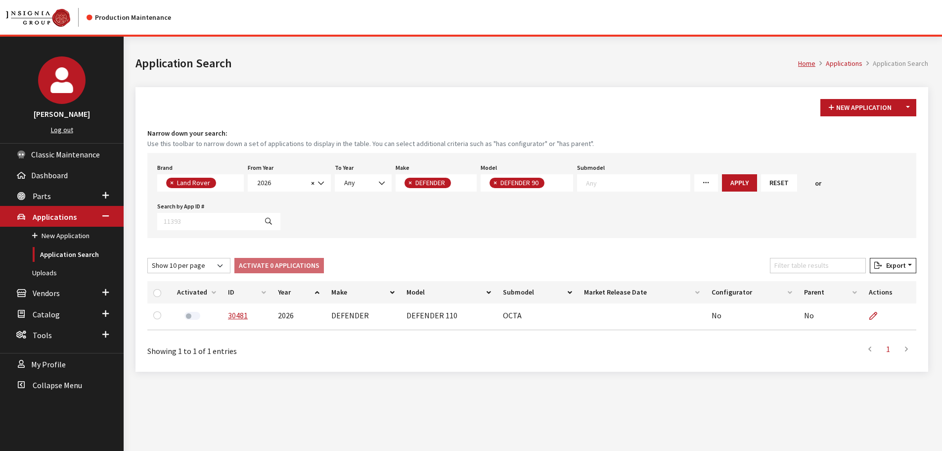
select select
click at [463, 184] on span "× DEFENDER" at bounding box center [437, 182] width 82 height 17
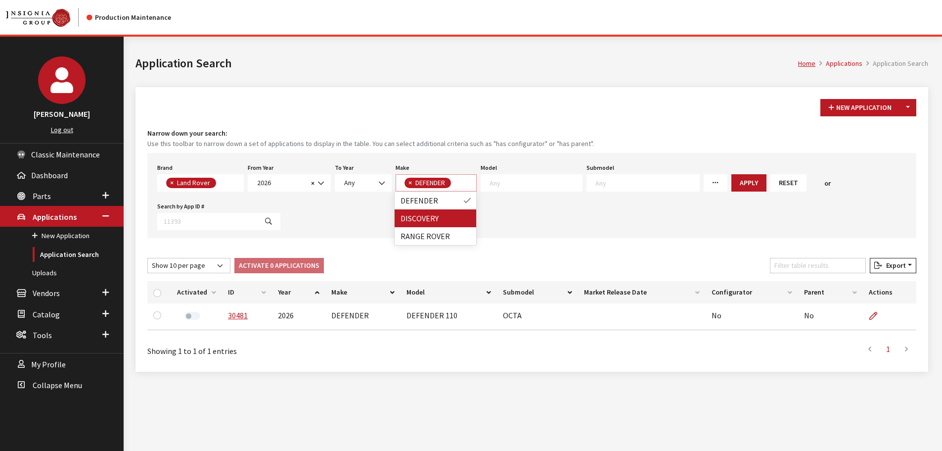
select select
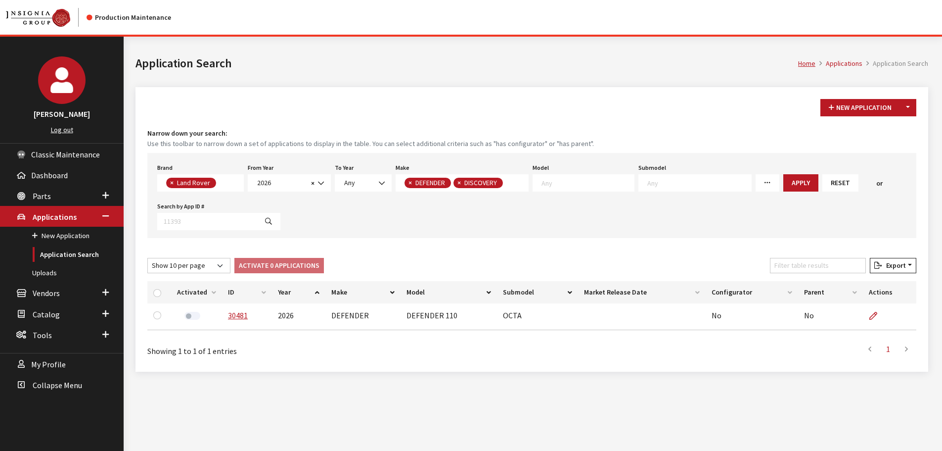
click at [558, 185] on textarea "Search" at bounding box center [588, 182] width 92 height 9
click at [783, 180] on button "Apply" at bounding box center [800, 182] width 35 height 17
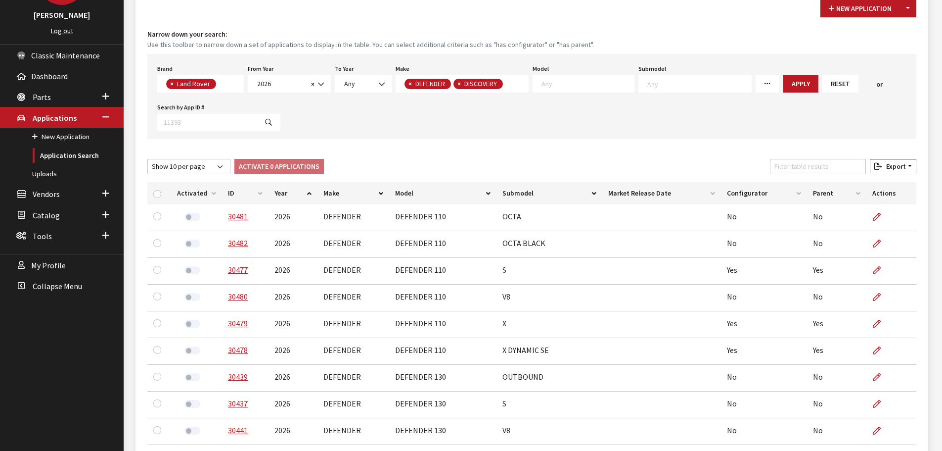
click at [753, 185] on th "Configurator" at bounding box center [764, 193] width 86 height 22
click at [753, 189] on th "Configurator" at bounding box center [764, 193] width 86 height 22
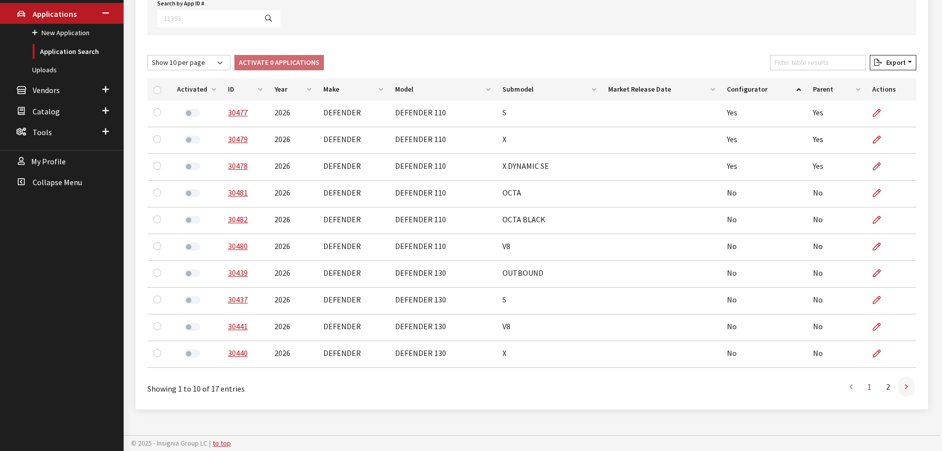
click at [908, 390] on link at bounding box center [906, 386] width 17 height 20
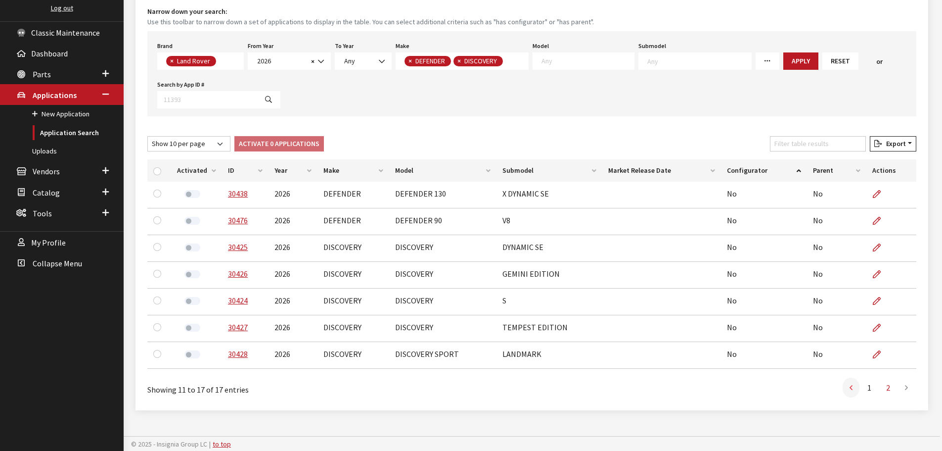
click at [845, 389] on link at bounding box center [851, 387] width 17 height 20
